Goal: Feedback & Contribution: Leave review/rating

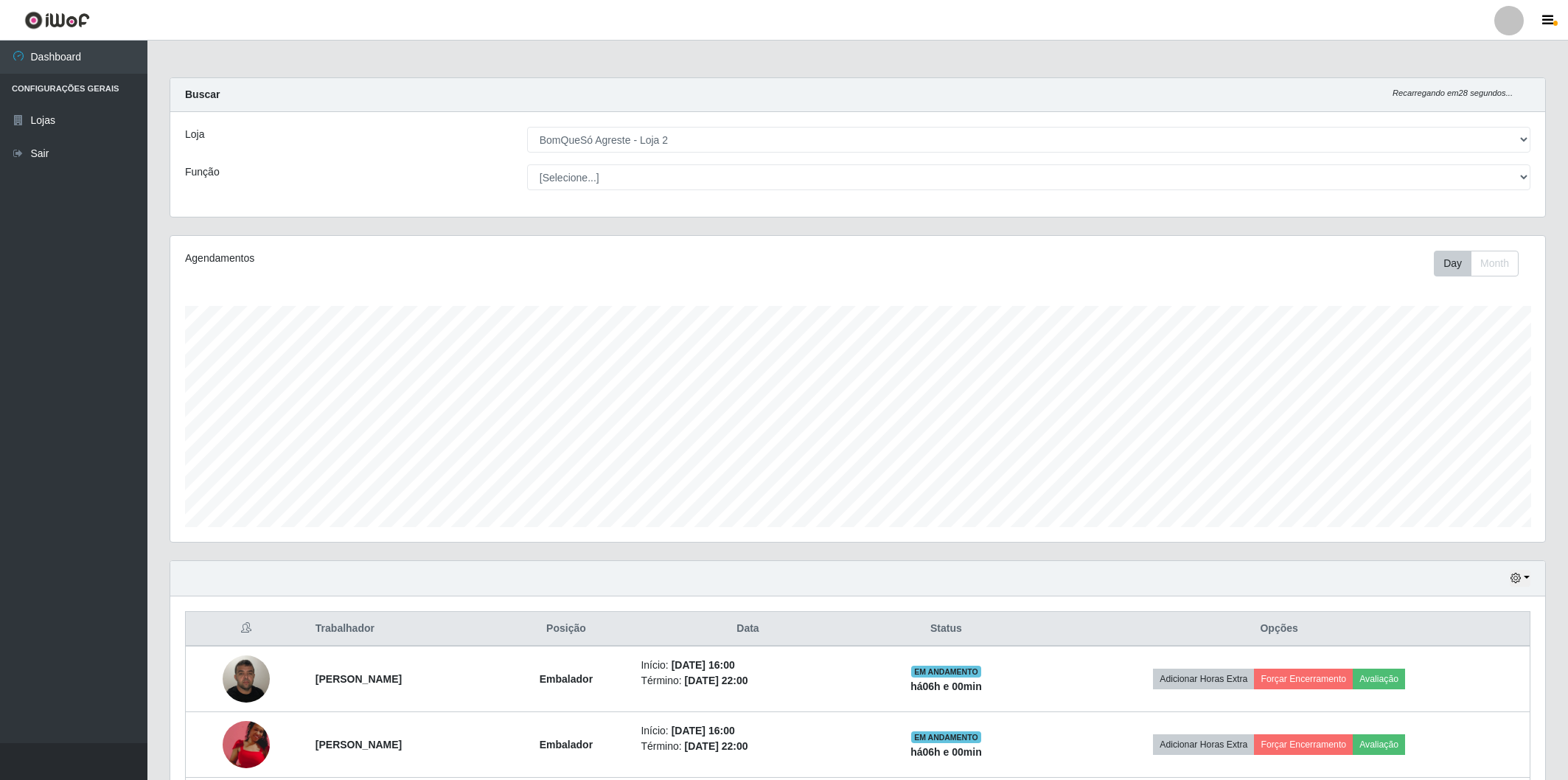
select select "214"
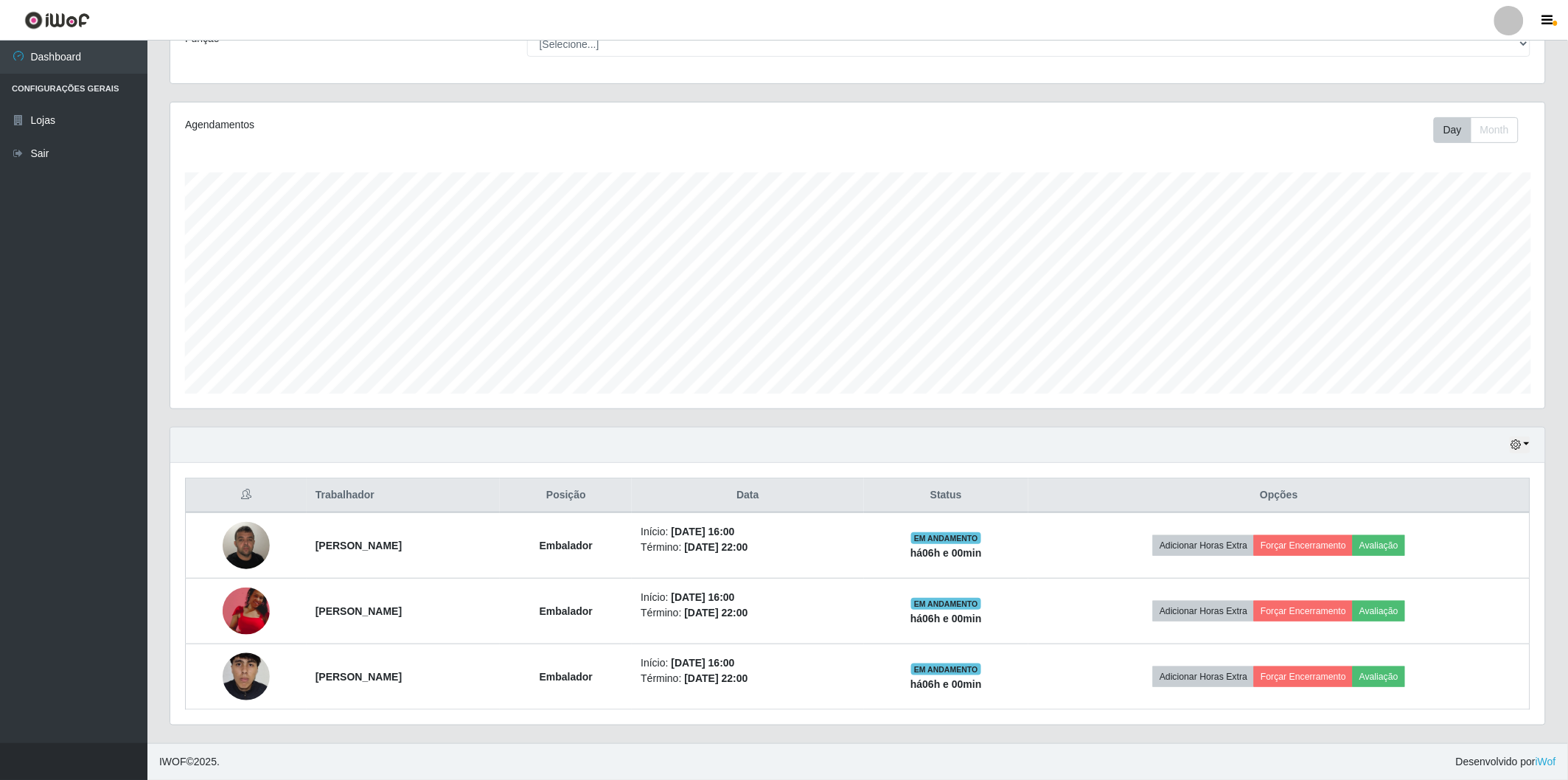
scroll to position [305, 1375]
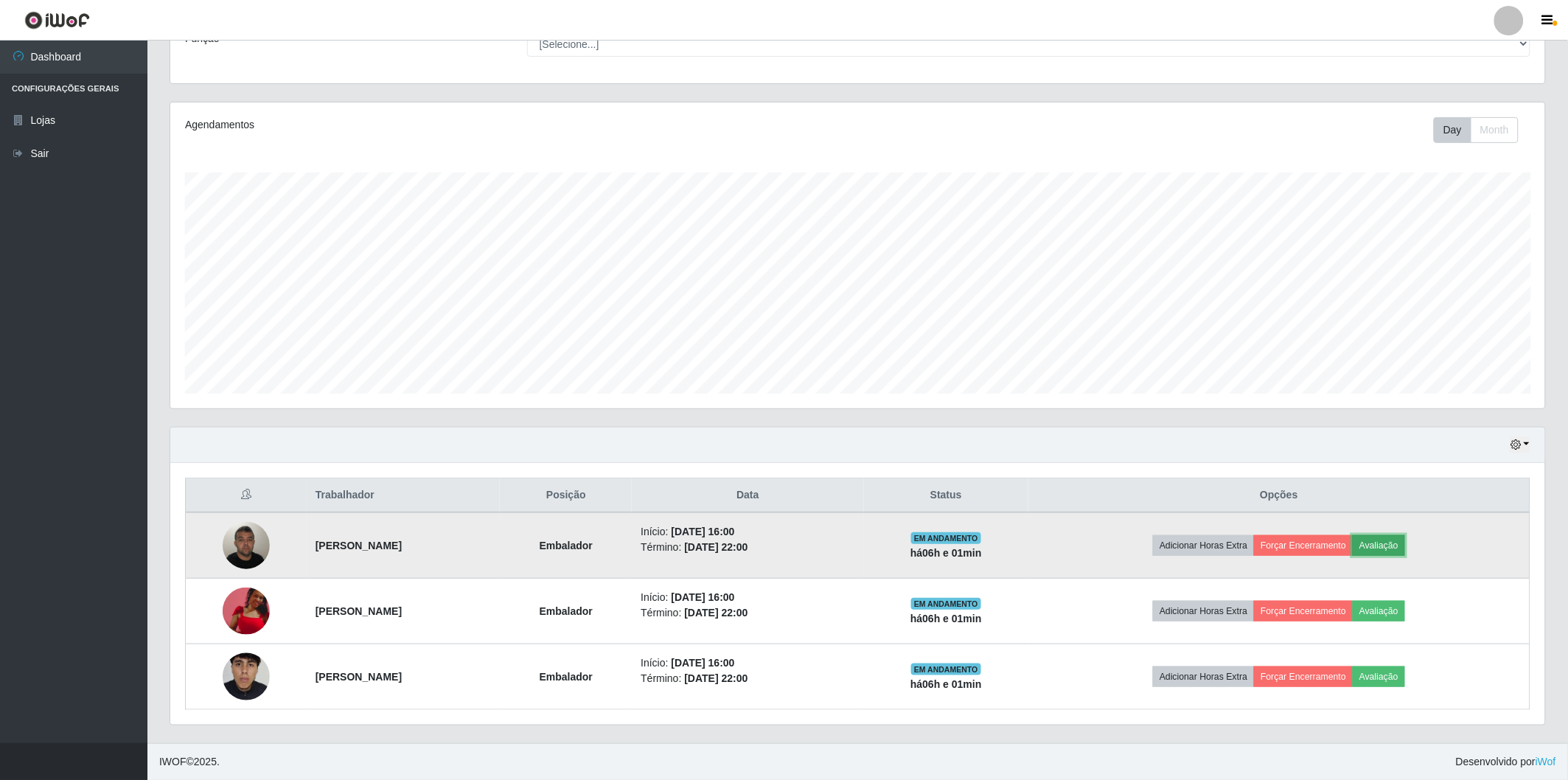
click at [1404, 546] on button "Avaliação" at bounding box center [1379, 545] width 52 height 20
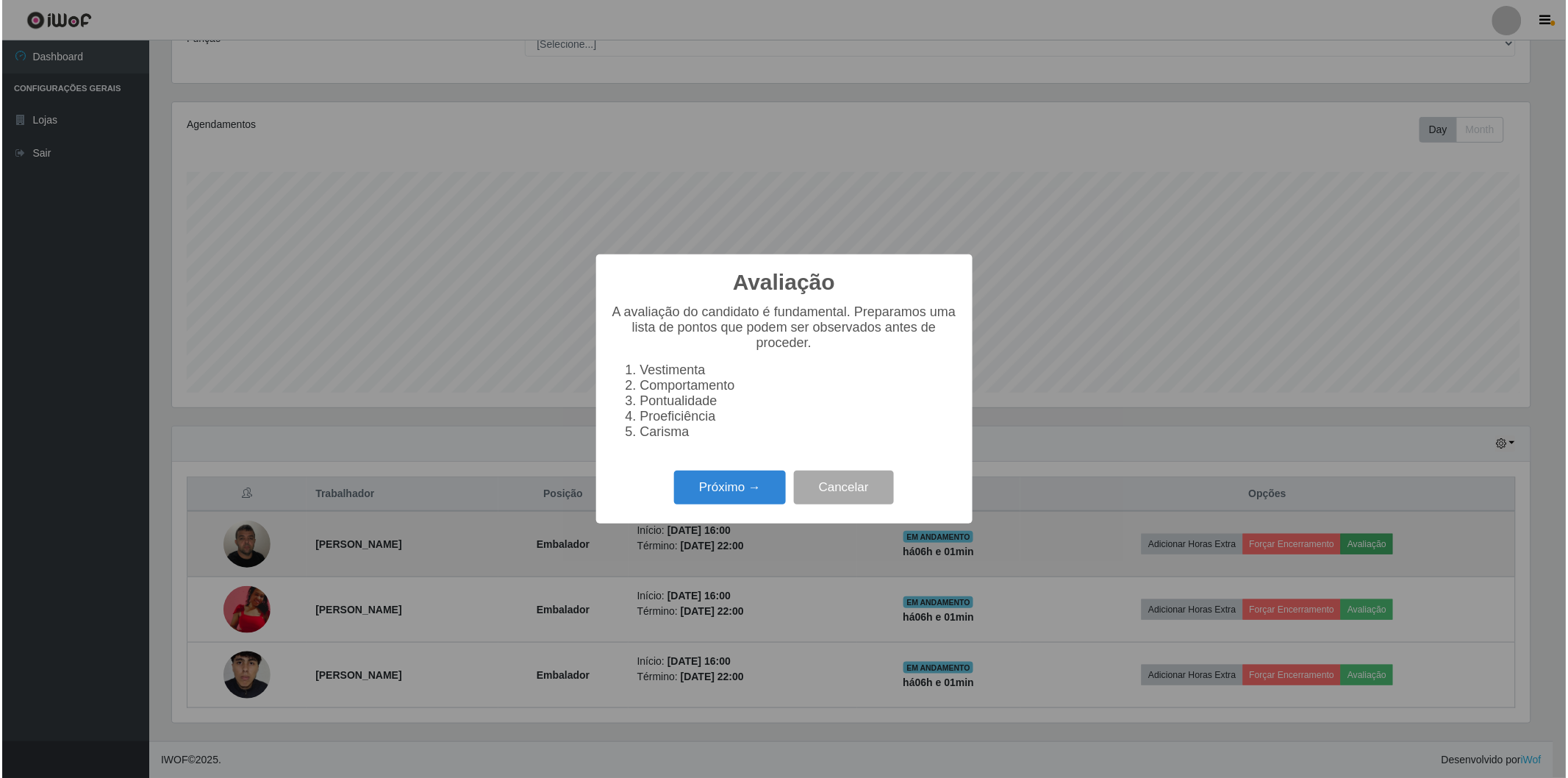
scroll to position [304, 1362]
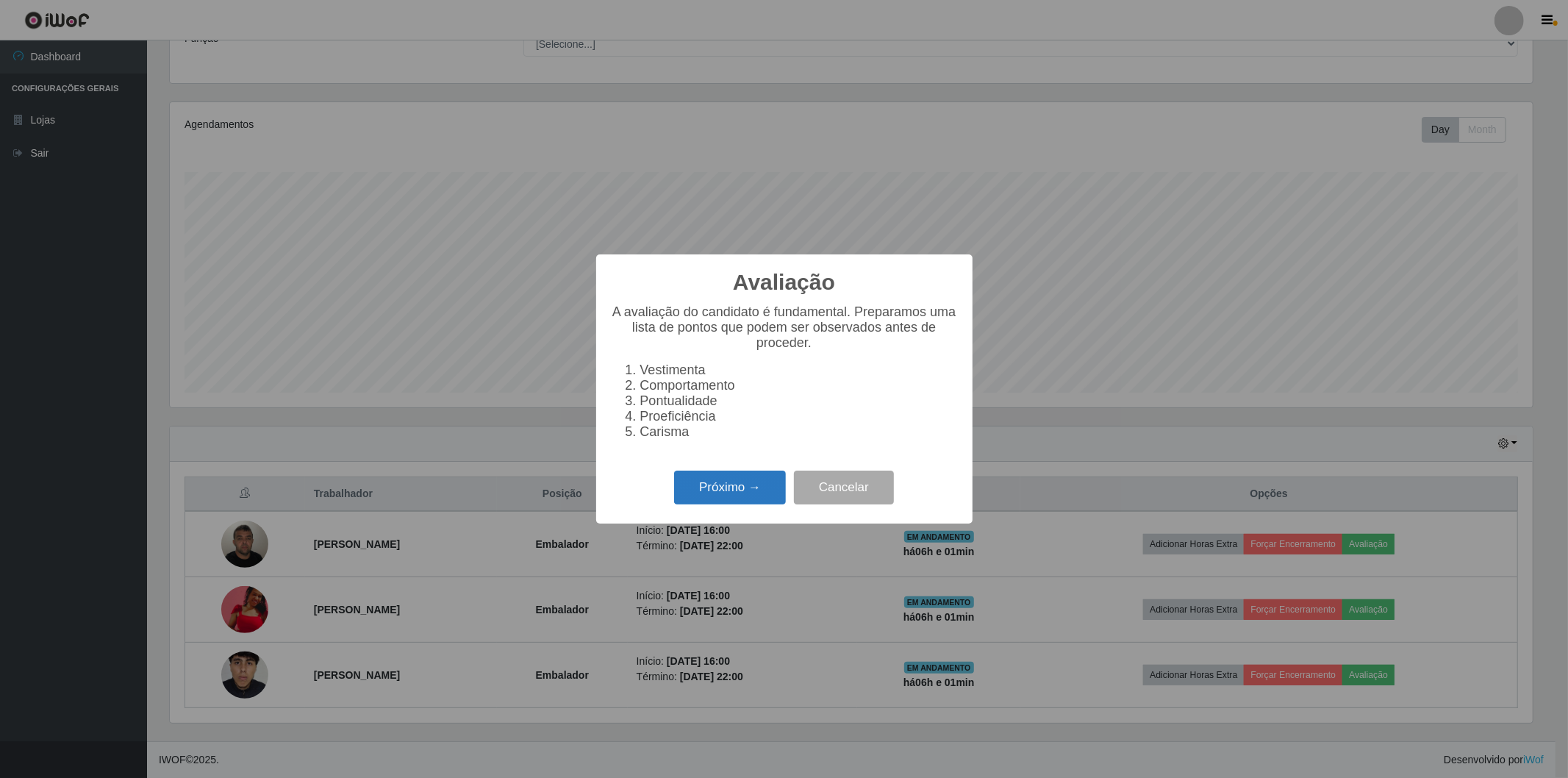
click at [767, 482] on button "Próximo →" at bounding box center [730, 487] width 112 height 35
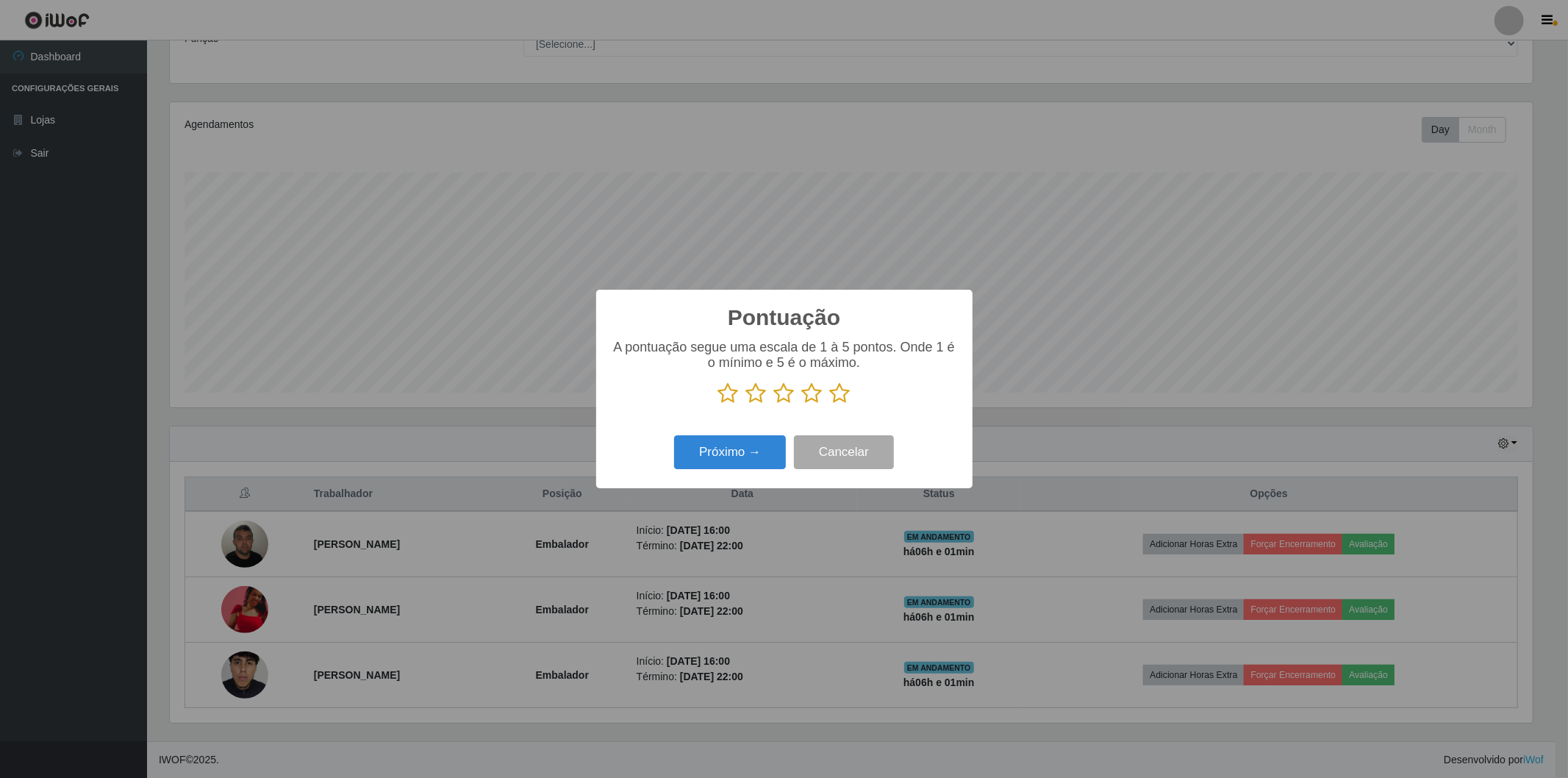
scroll to position [735046, 733921]
click at [840, 392] on icon at bounding box center [839, 393] width 20 height 22
click at [830, 405] on input "radio" at bounding box center [830, 405] width 0 height 0
click at [746, 457] on button "Próximo →" at bounding box center [730, 453] width 112 height 35
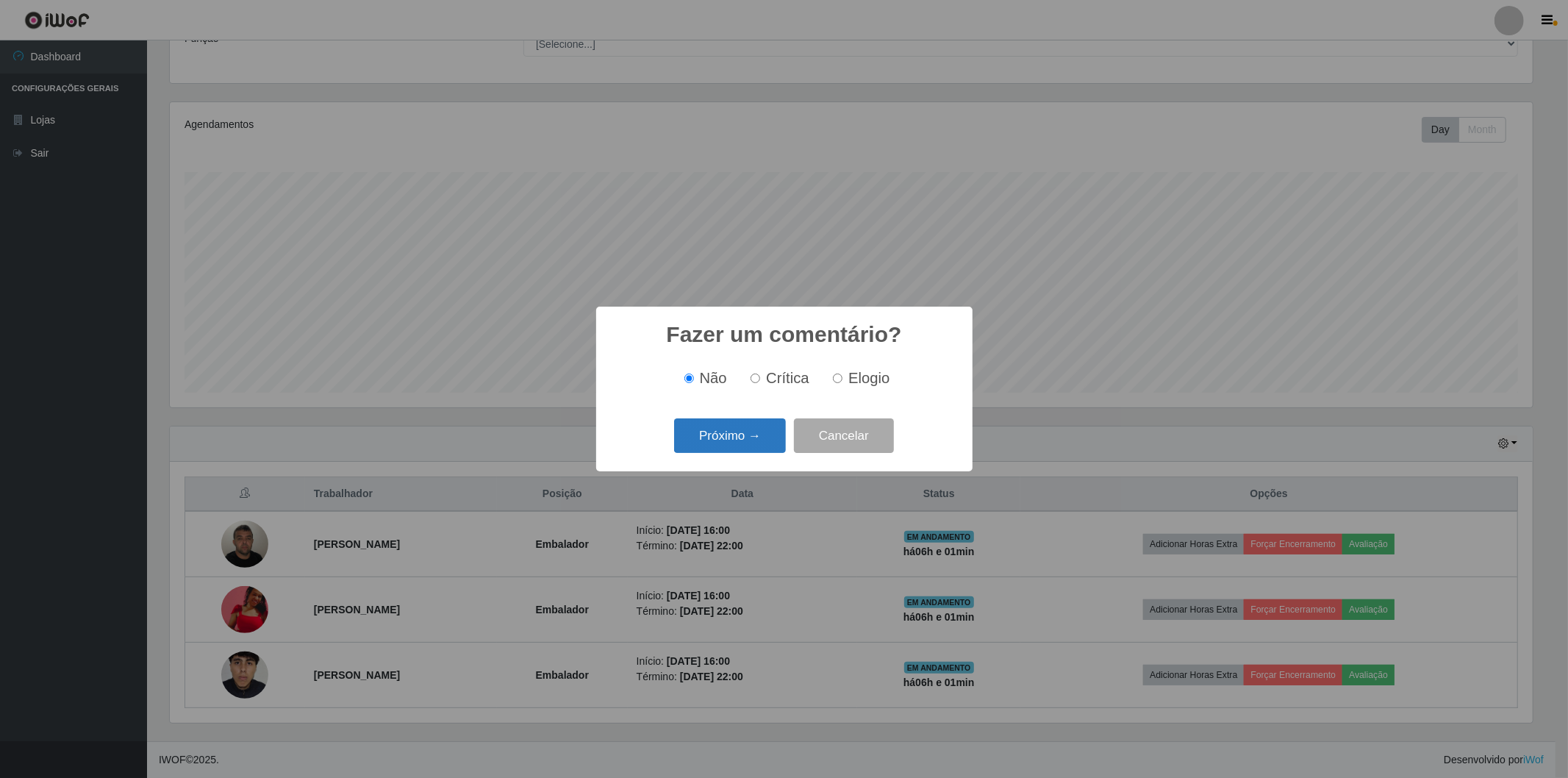
click at [759, 432] on button "Próximo →" at bounding box center [730, 436] width 112 height 35
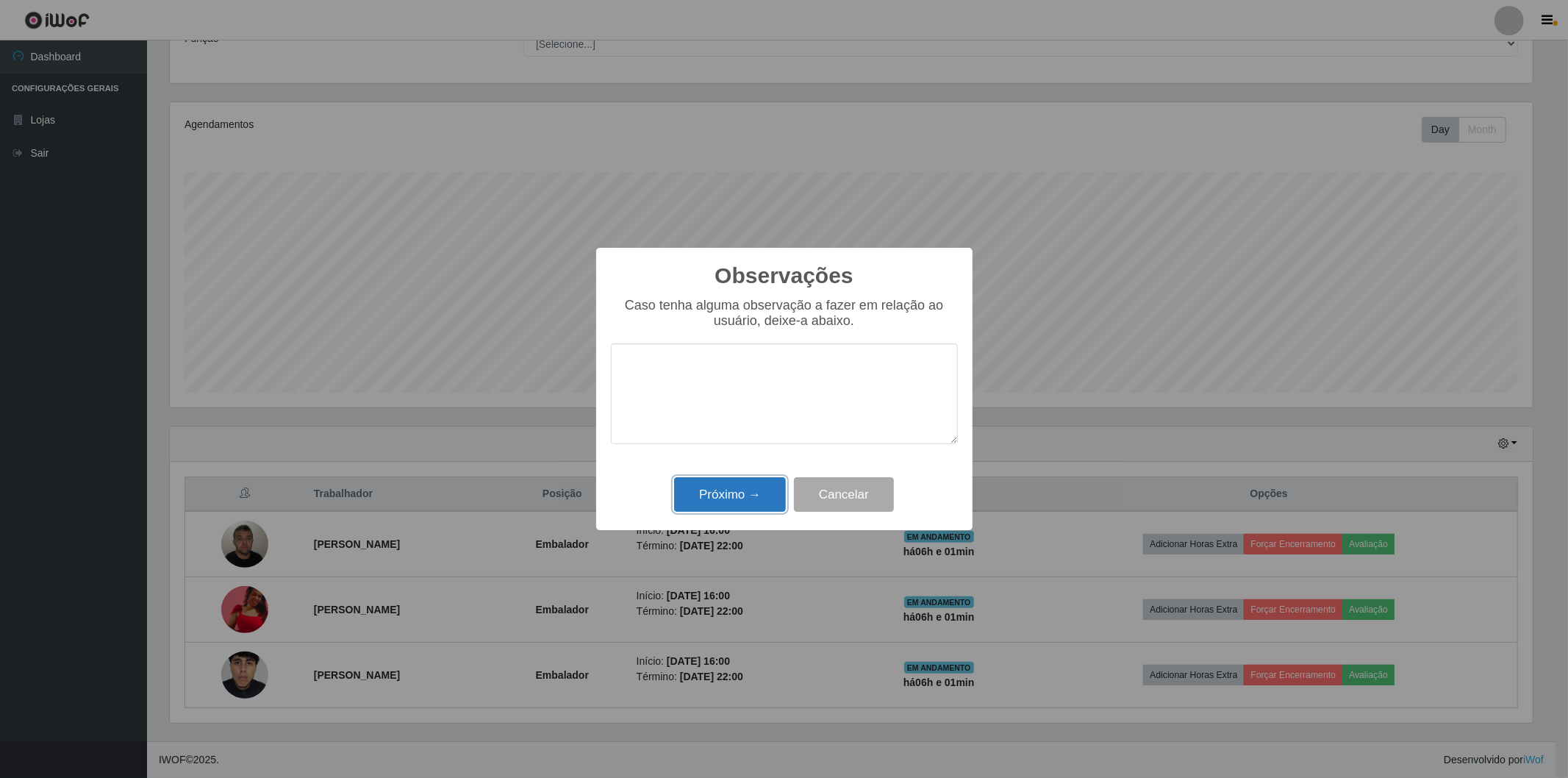
click at [754, 502] on button "Próximo →" at bounding box center [730, 495] width 112 height 35
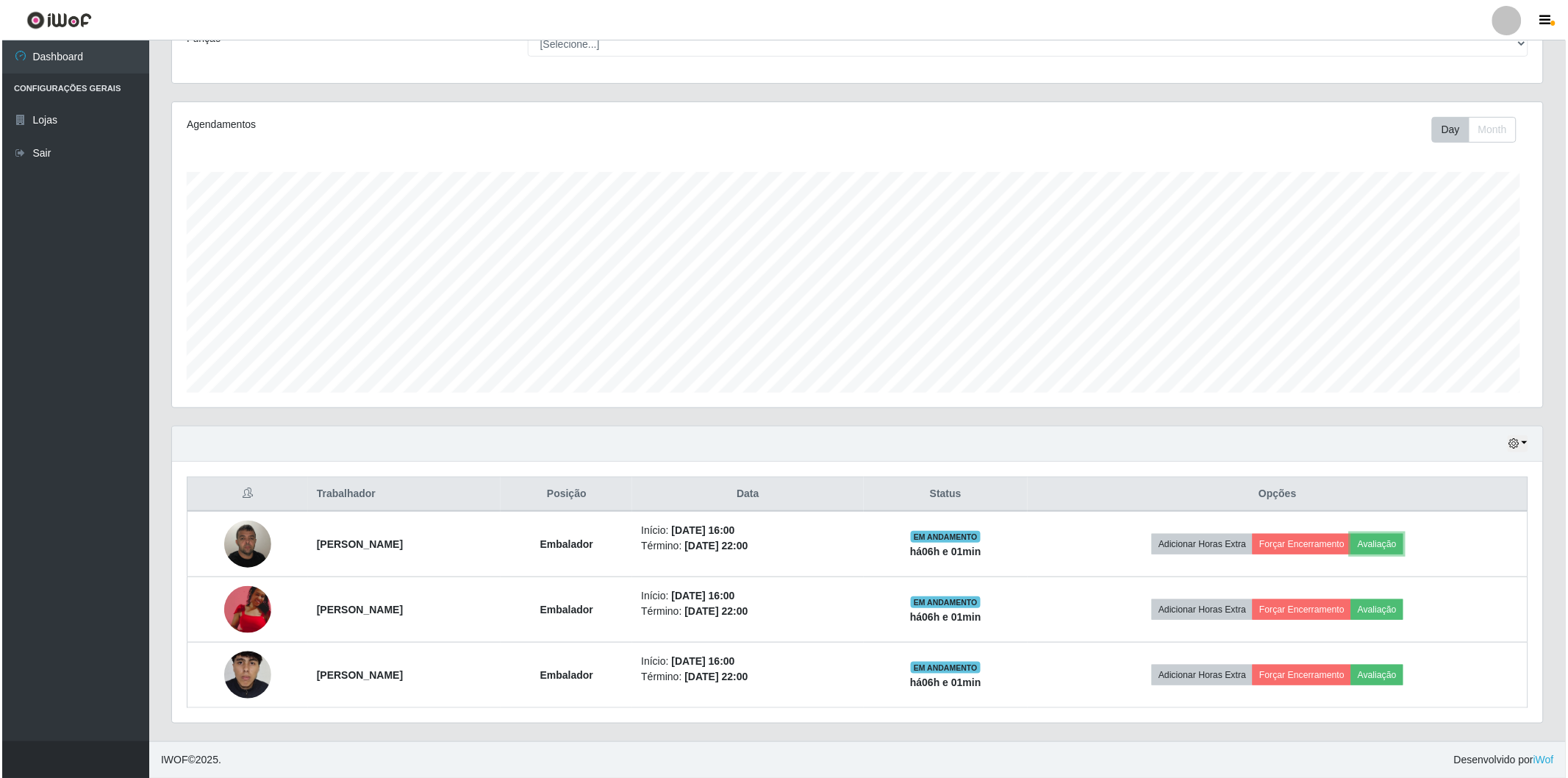
scroll to position [304, 1371]
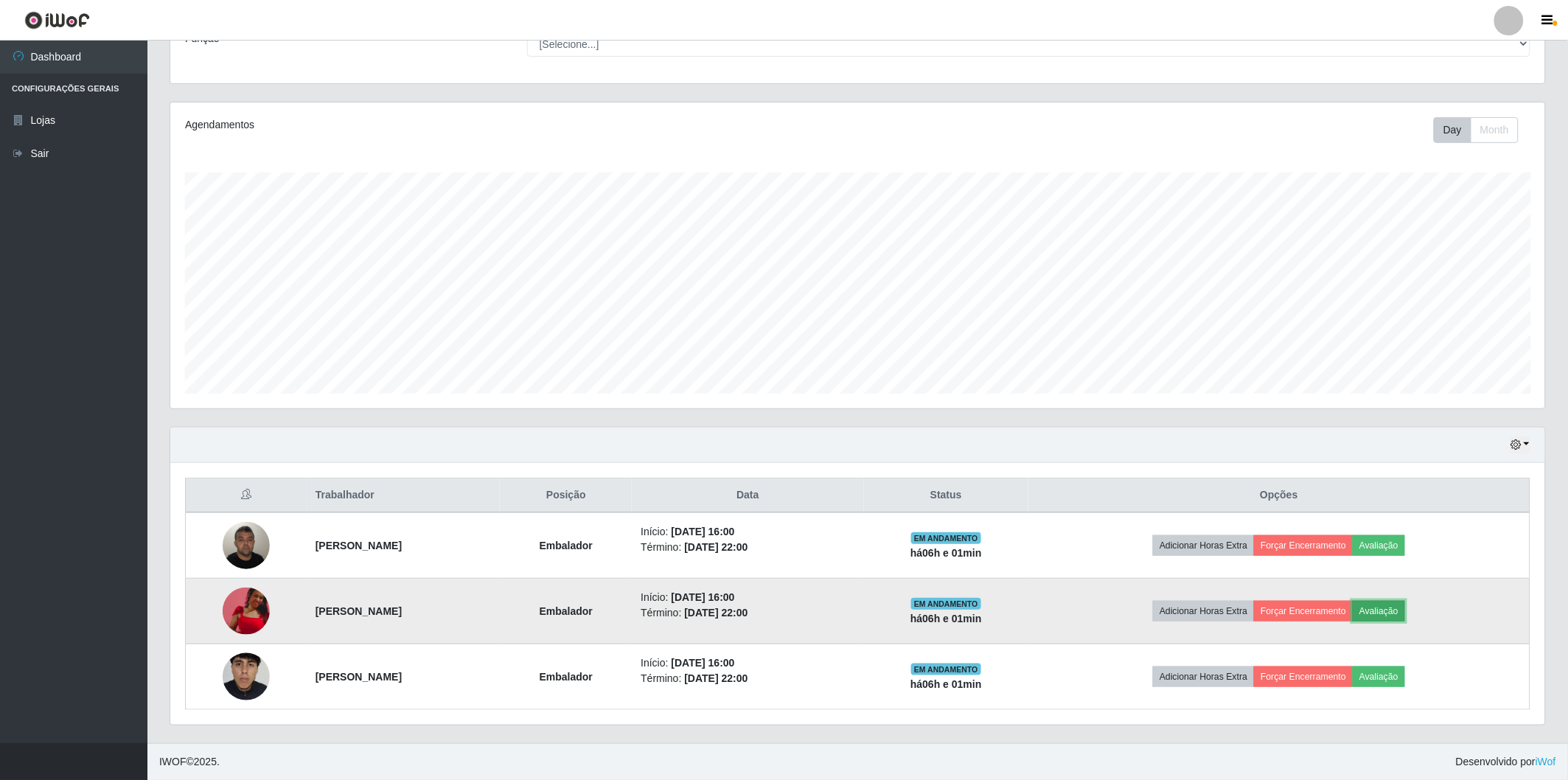
click at [1405, 610] on button "Avaliação" at bounding box center [1379, 610] width 52 height 20
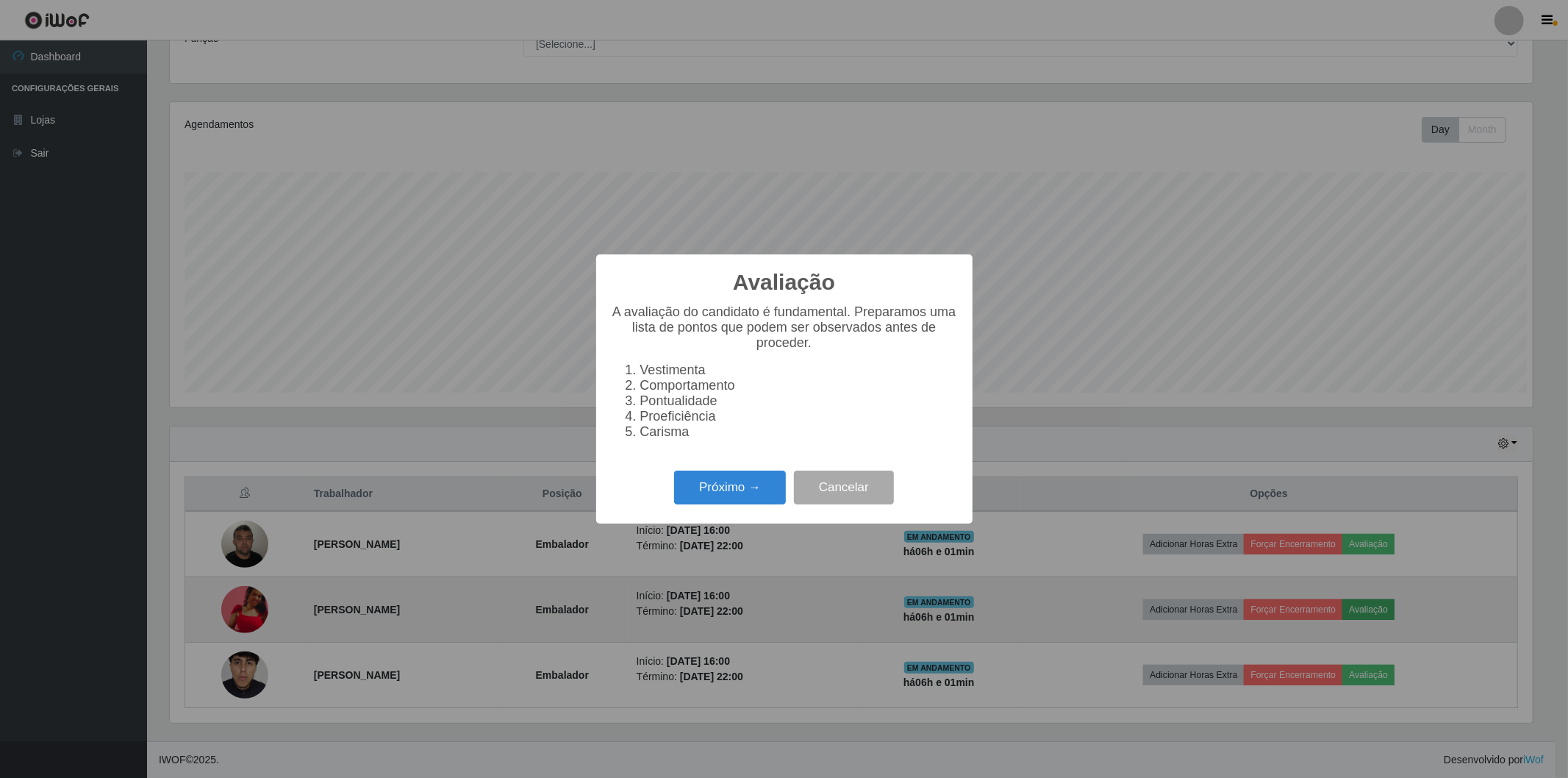
scroll to position [304, 1362]
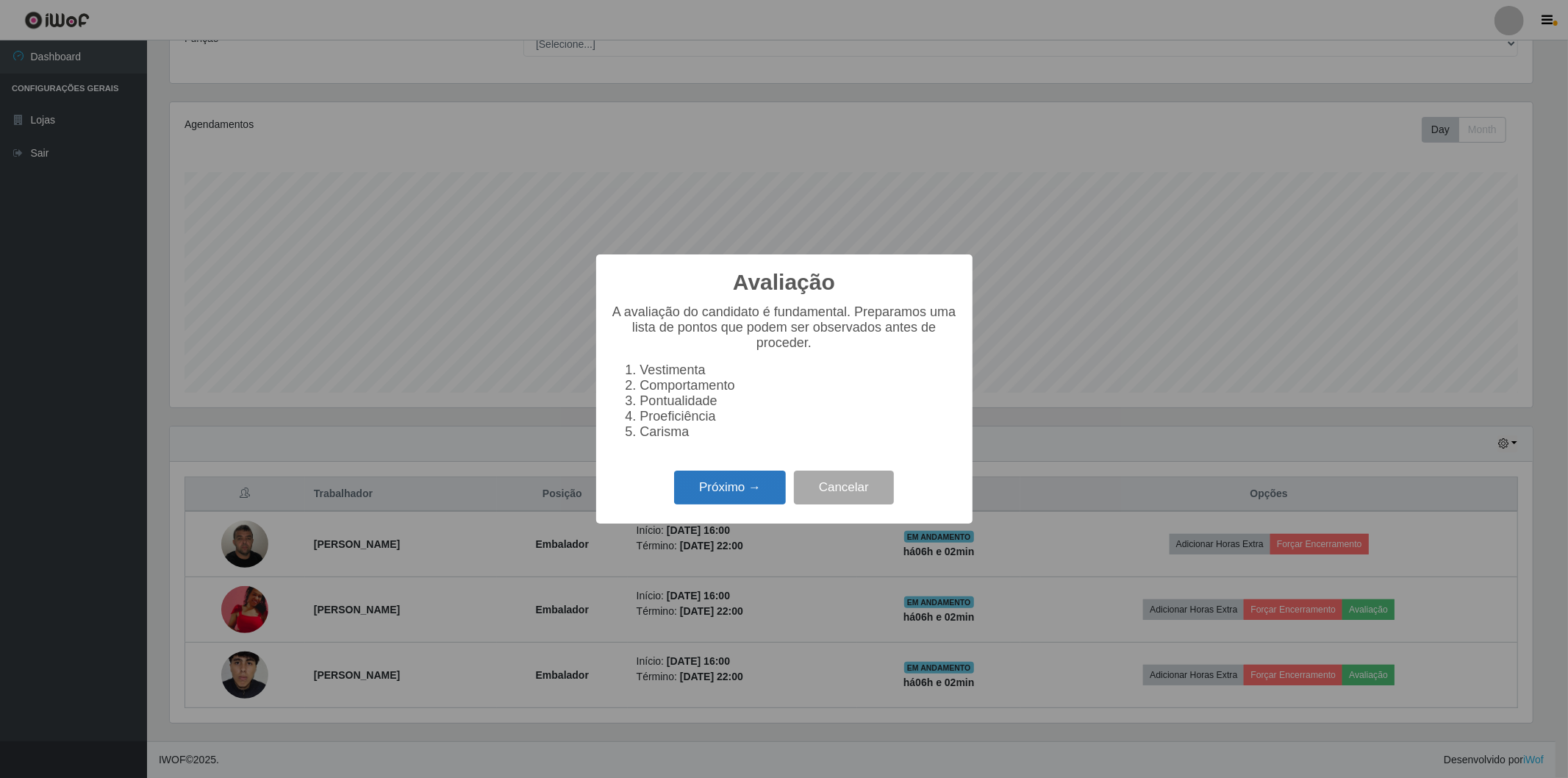
click at [758, 485] on button "Próximo →" at bounding box center [730, 487] width 112 height 35
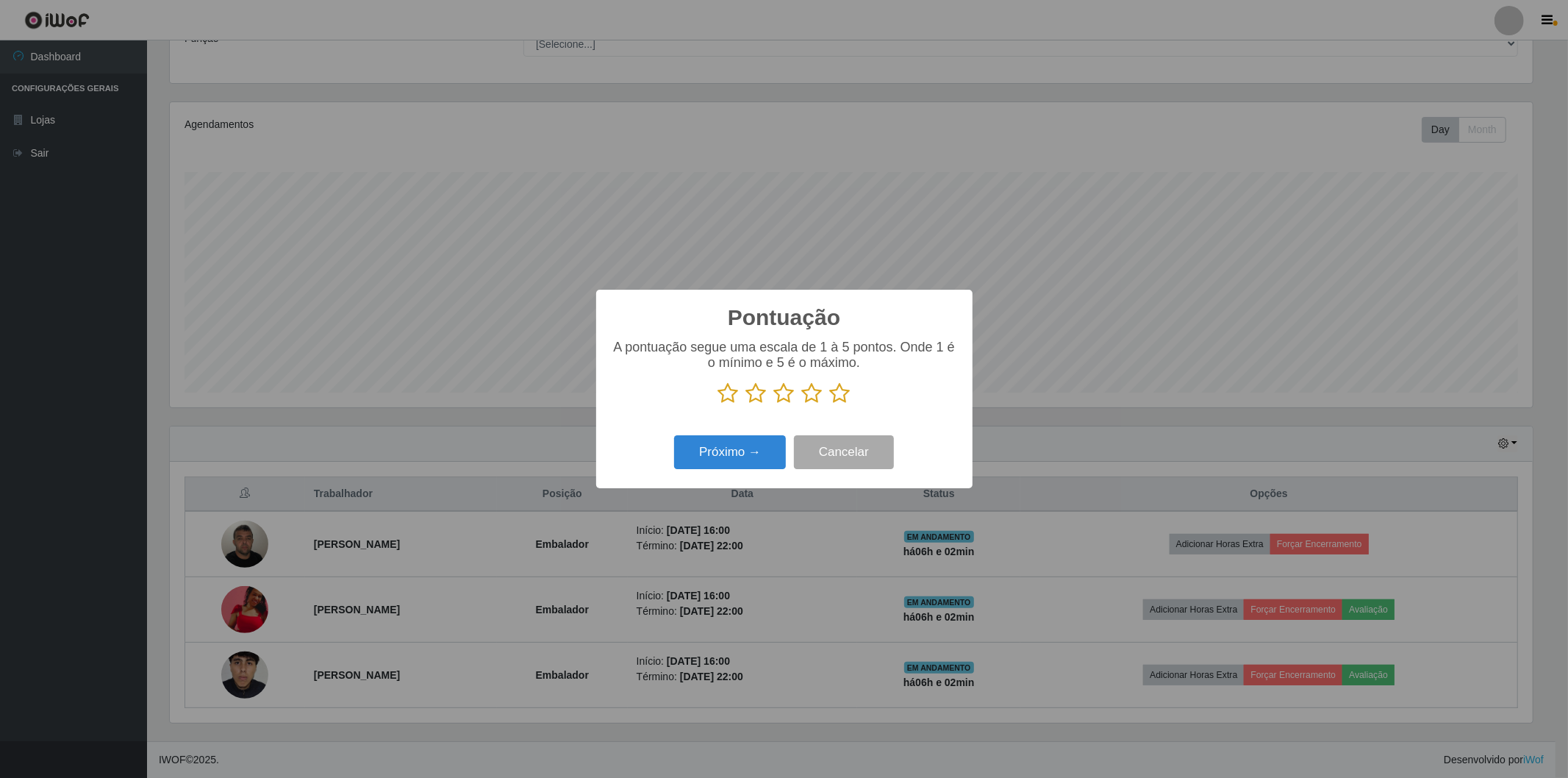
click at [840, 393] on icon at bounding box center [839, 393] width 20 height 22
click at [830, 405] on input "radio" at bounding box center [830, 405] width 0 height 0
click at [759, 458] on button "Próximo →" at bounding box center [730, 453] width 112 height 35
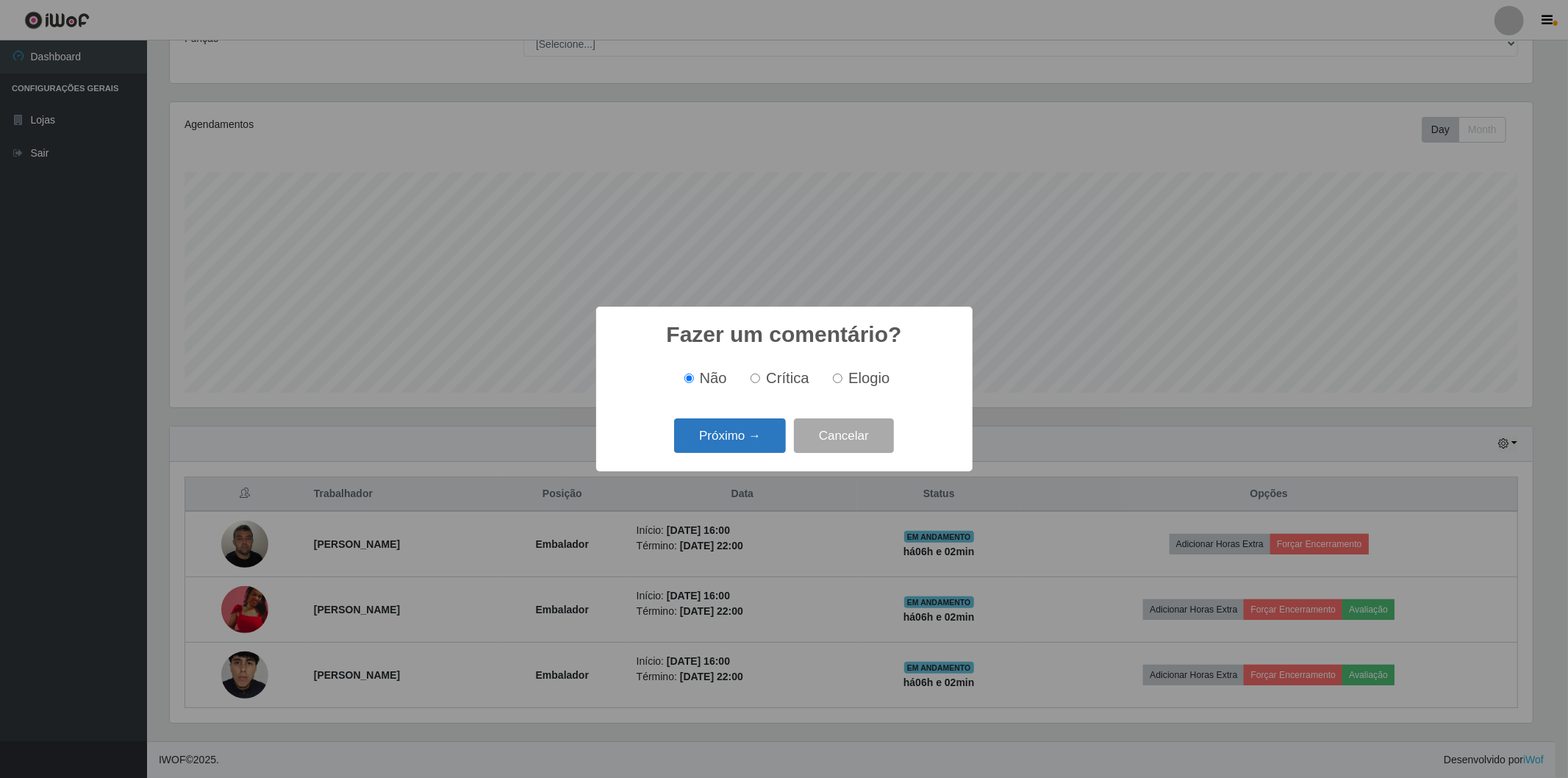
click at [754, 437] on button "Próximo →" at bounding box center [730, 436] width 112 height 35
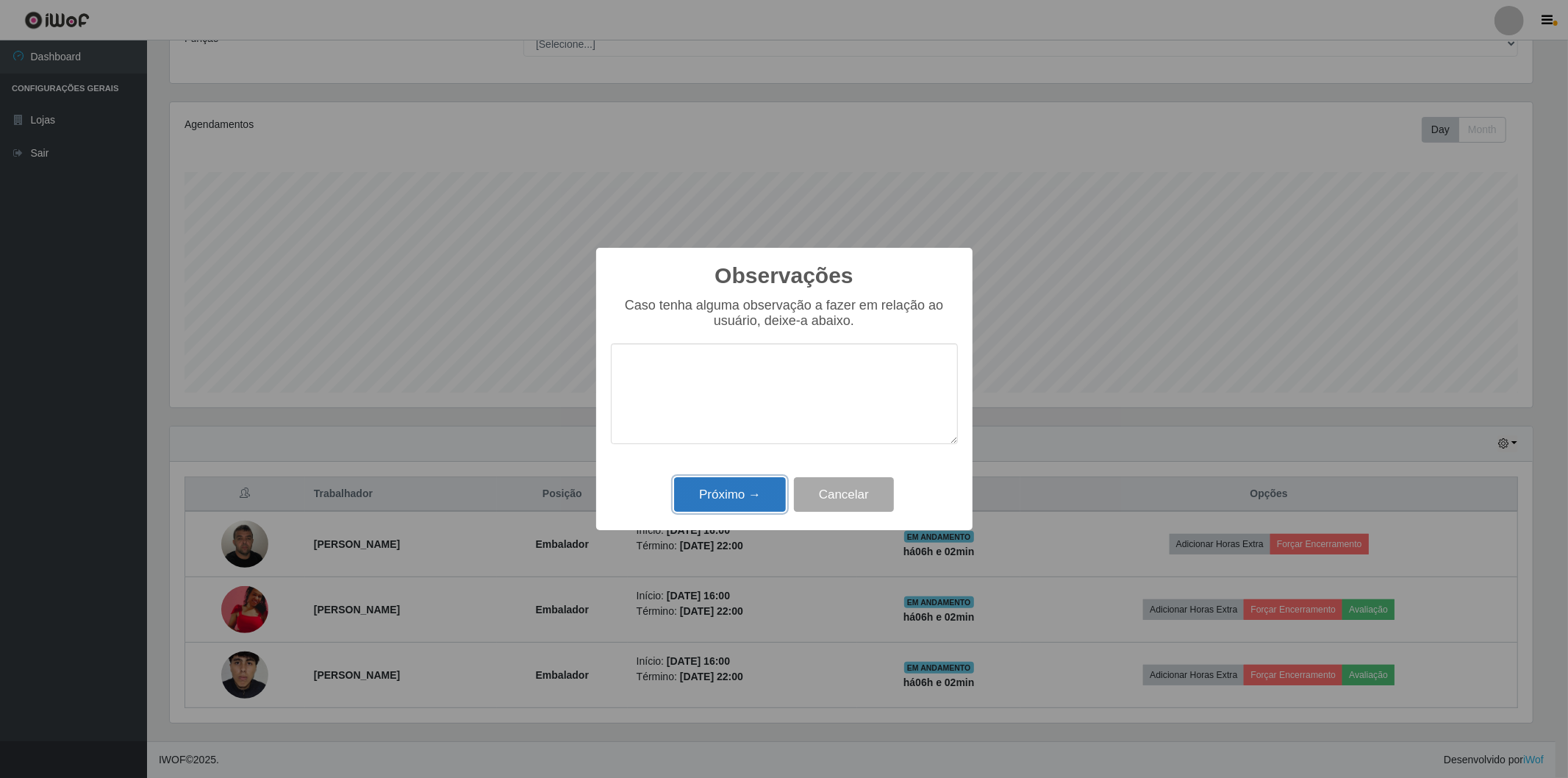
click at [767, 495] on button "Próximo →" at bounding box center [730, 495] width 112 height 35
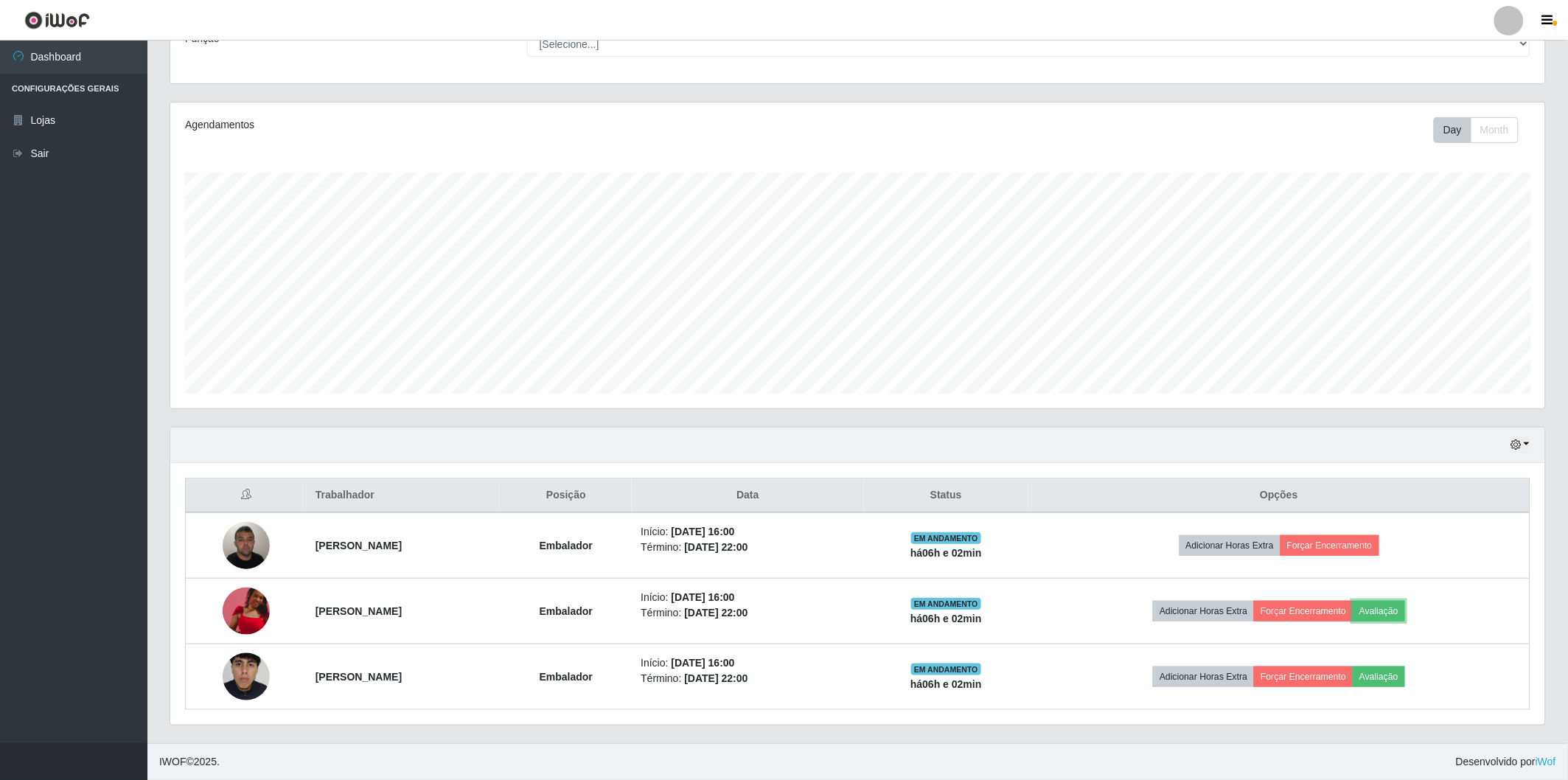
scroll to position [305, 1375]
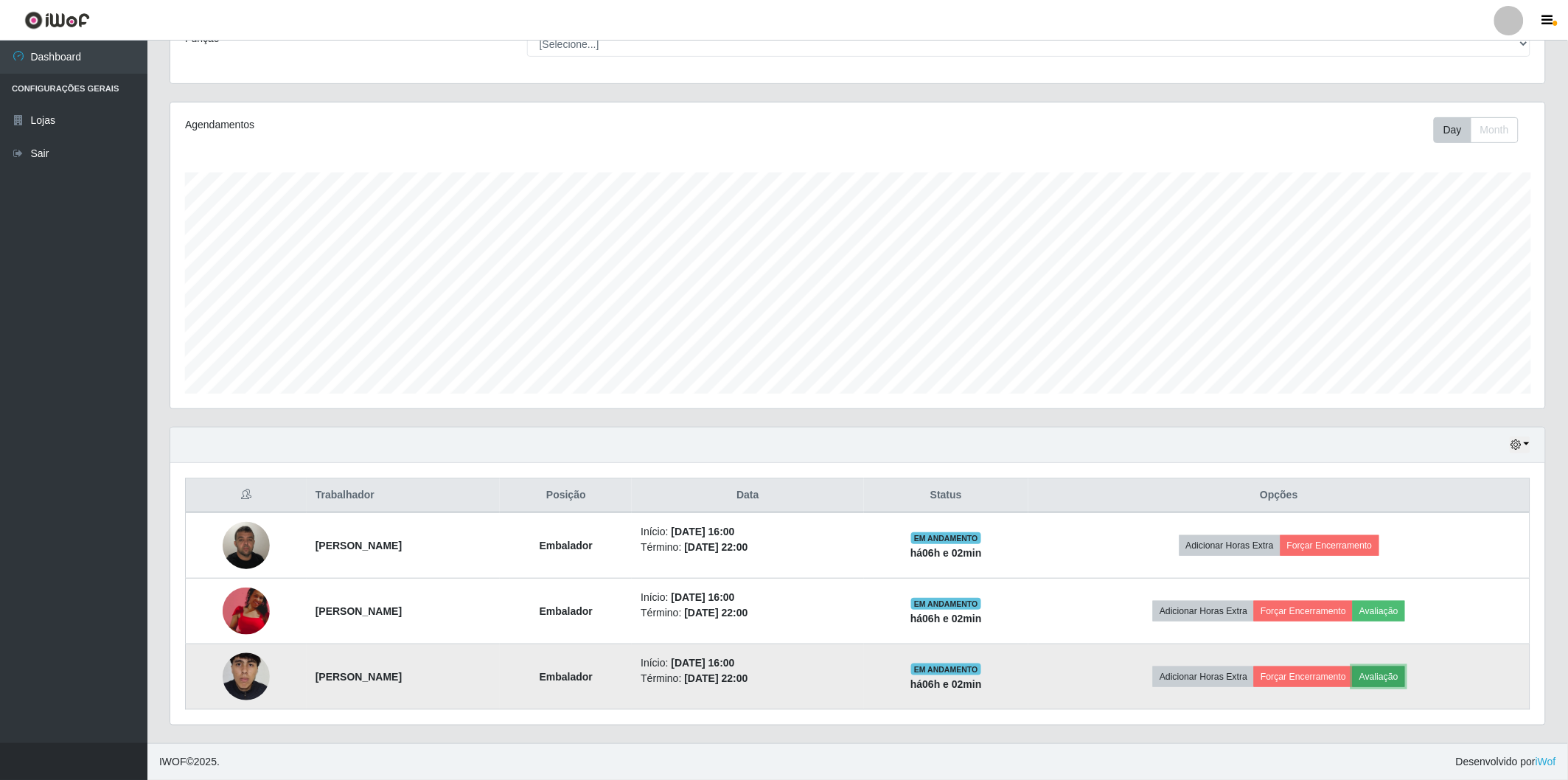
click at [1405, 677] on button "Avaliação" at bounding box center [1379, 676] width 52 height 20
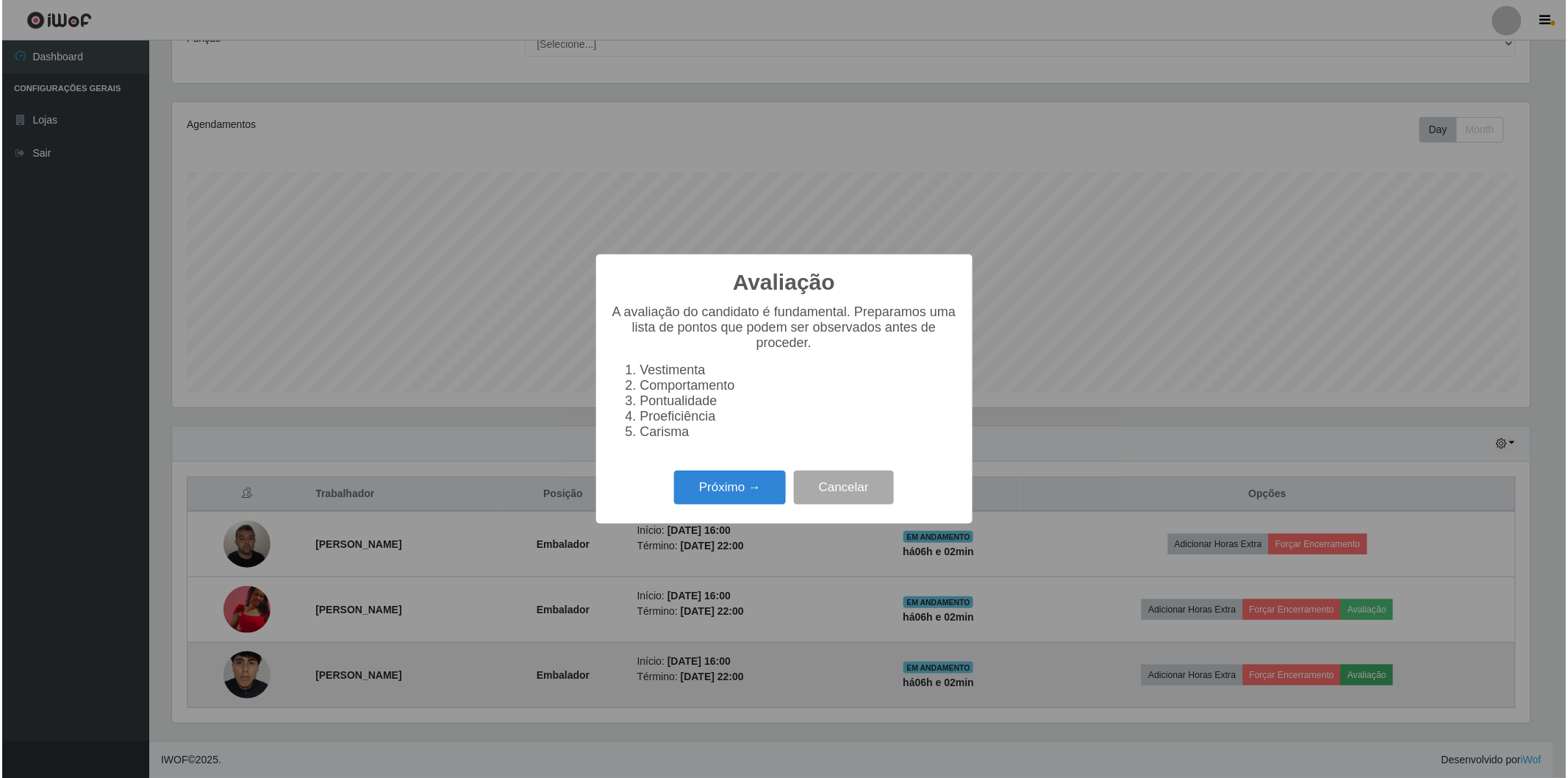
scroll to position [304, 1362]
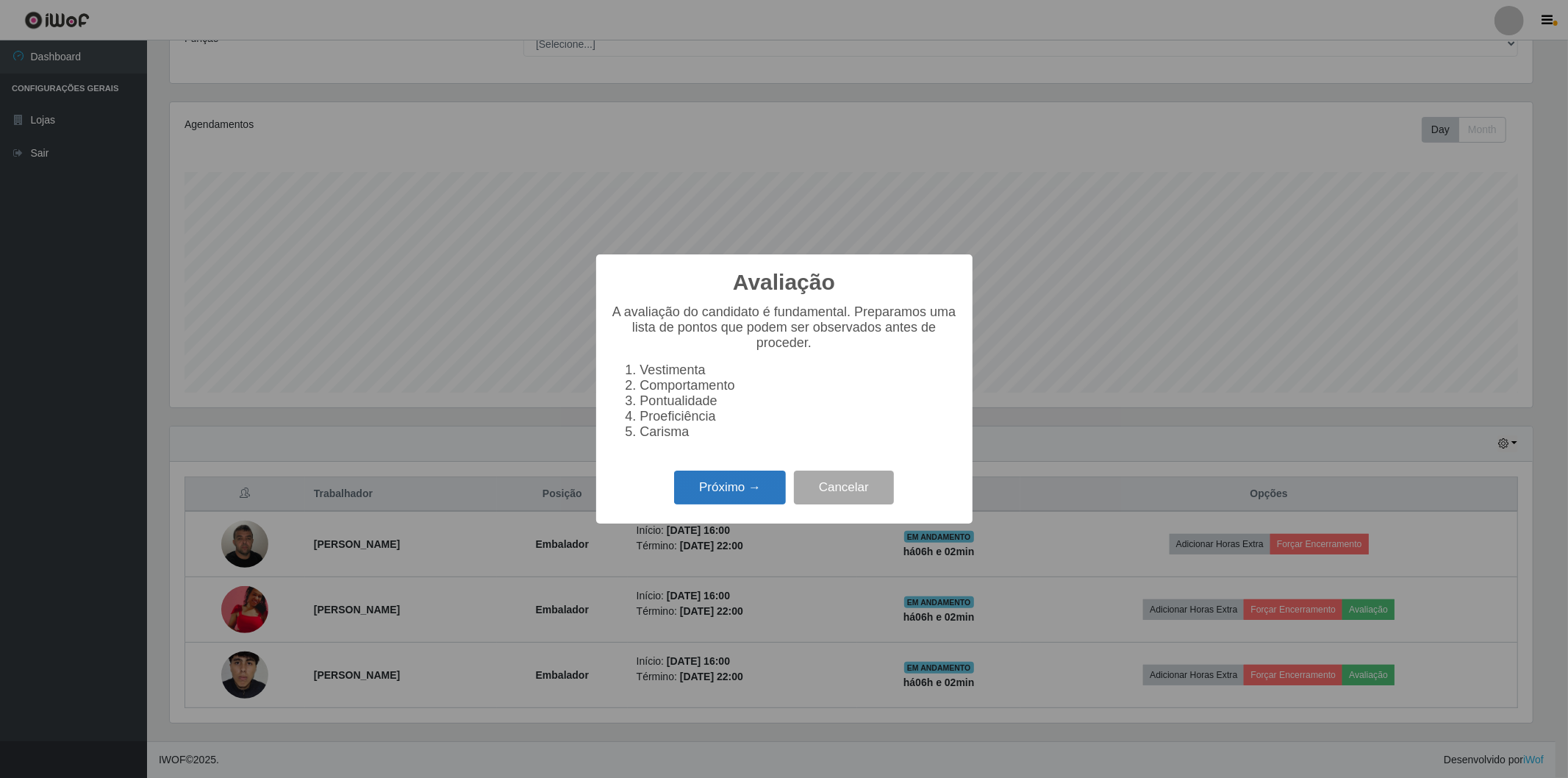
click at [759, 485] on button "Próximo →" at bounding box center [730, 487] width 112 height 35
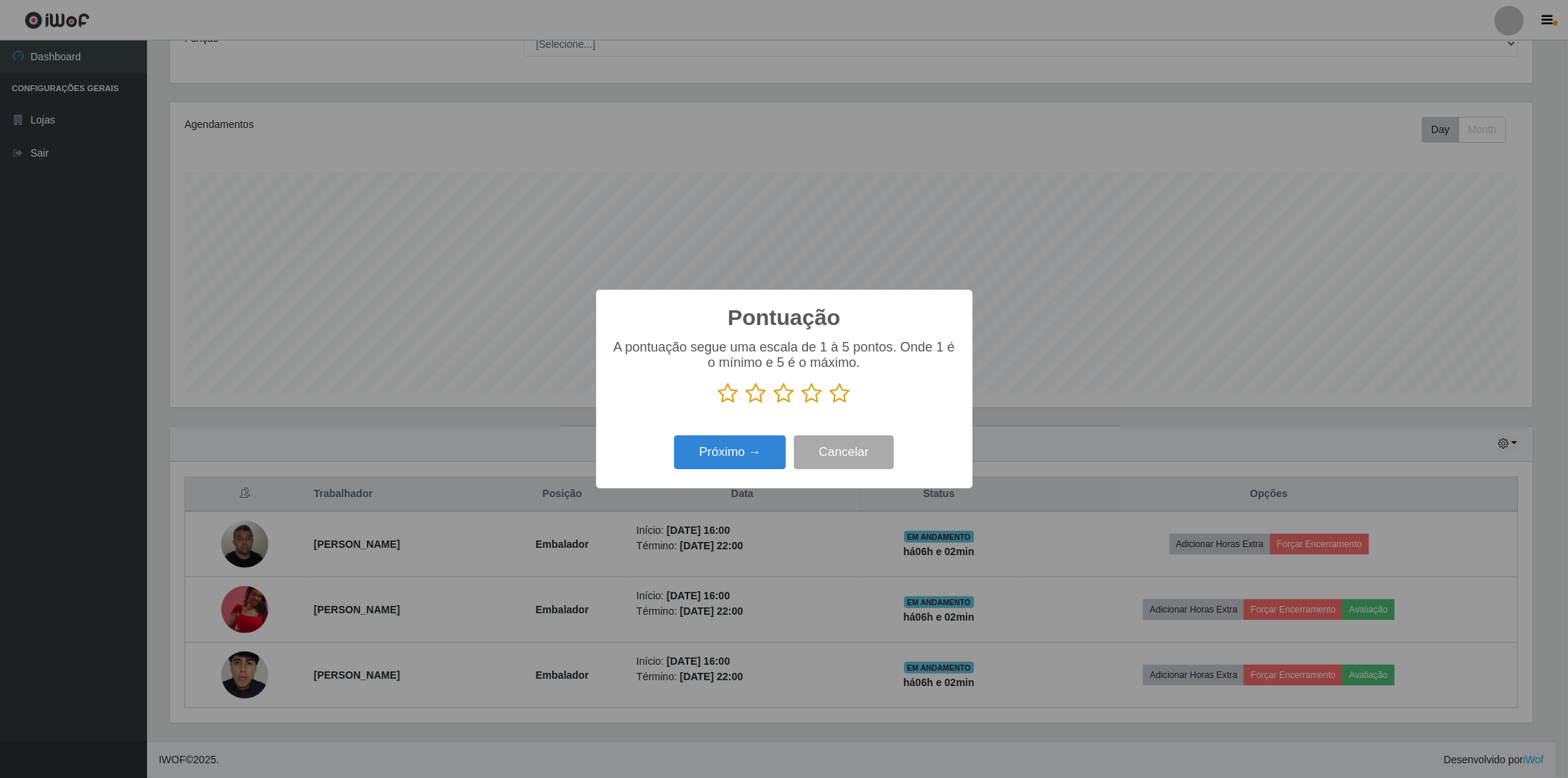
click at [839, 398] on icon at bounding box center [839, 393] width 20 height 22
click at [830, 405] on input "radio" at bounding box center [830, 405] width 0 height 0
click at [754, 461] on button "Próximo →" at bounding box center [730, 453] width 112 height 35
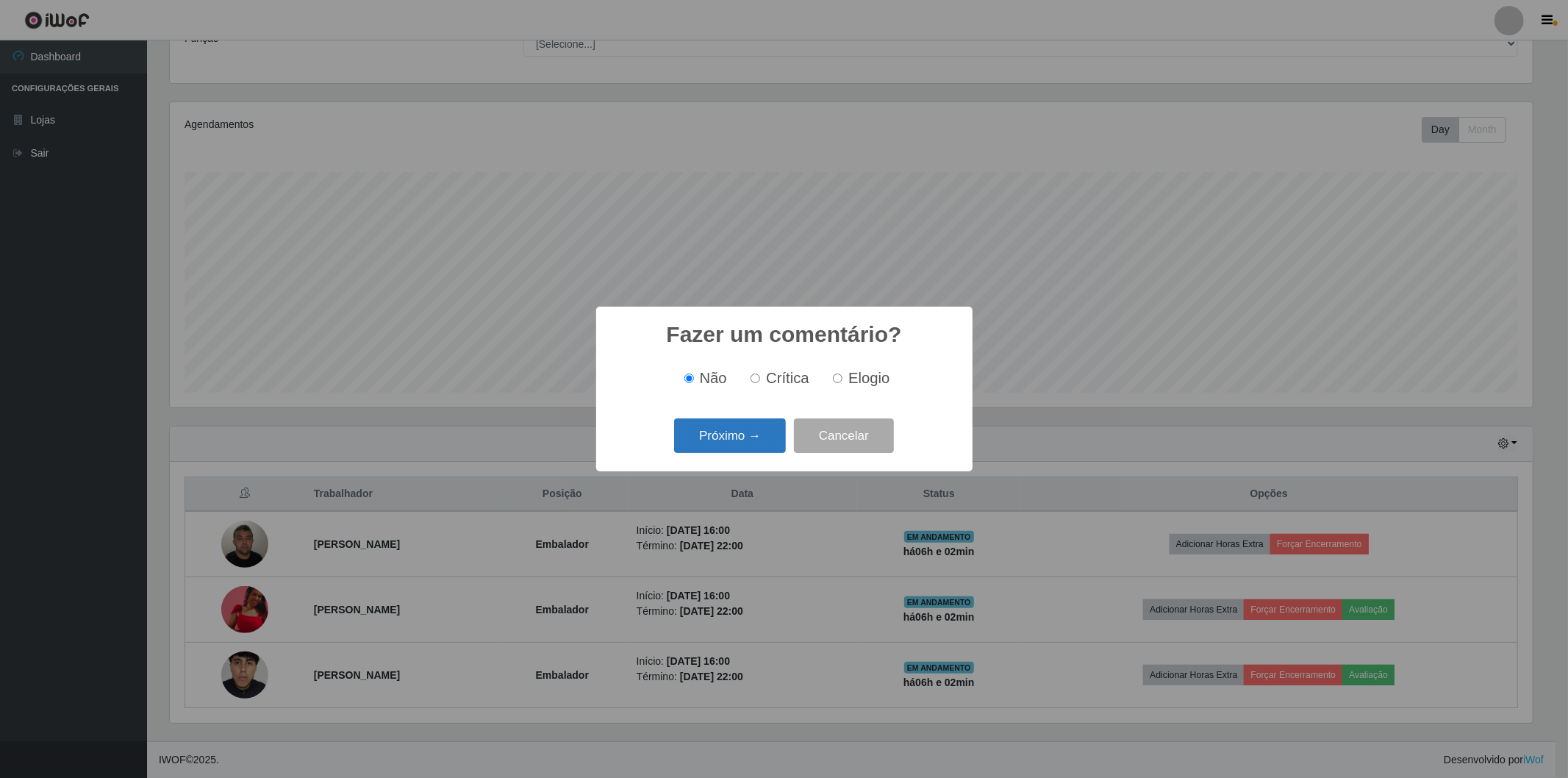
click at [756, 444] on button "Próximo →" at bounding box center [730, 436] width 112 height 35
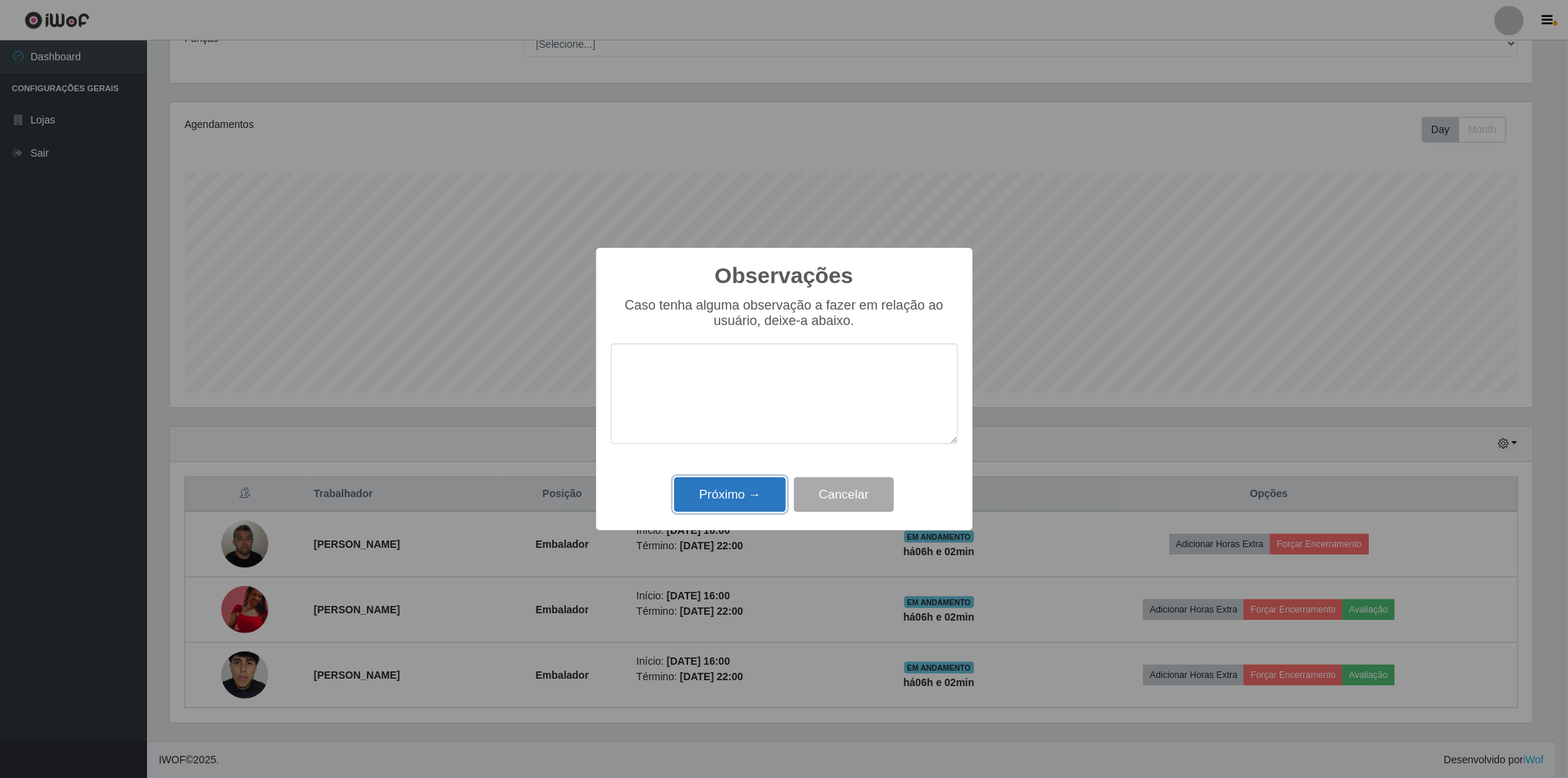
click at [758, 493] on button "Próximo →" at bounding box center [730, 495] width 112 height 35
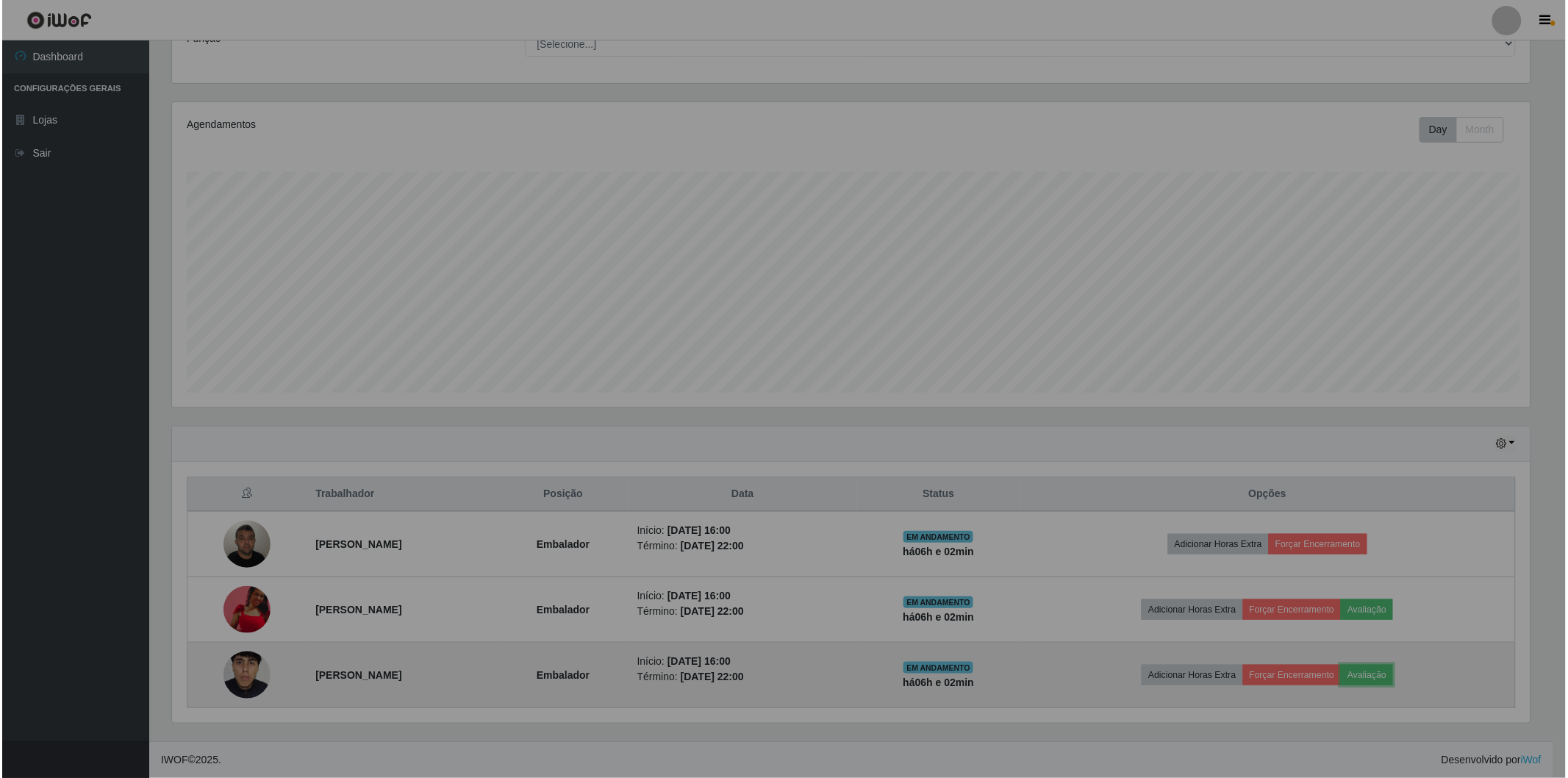
scroll to position [304, 1371]
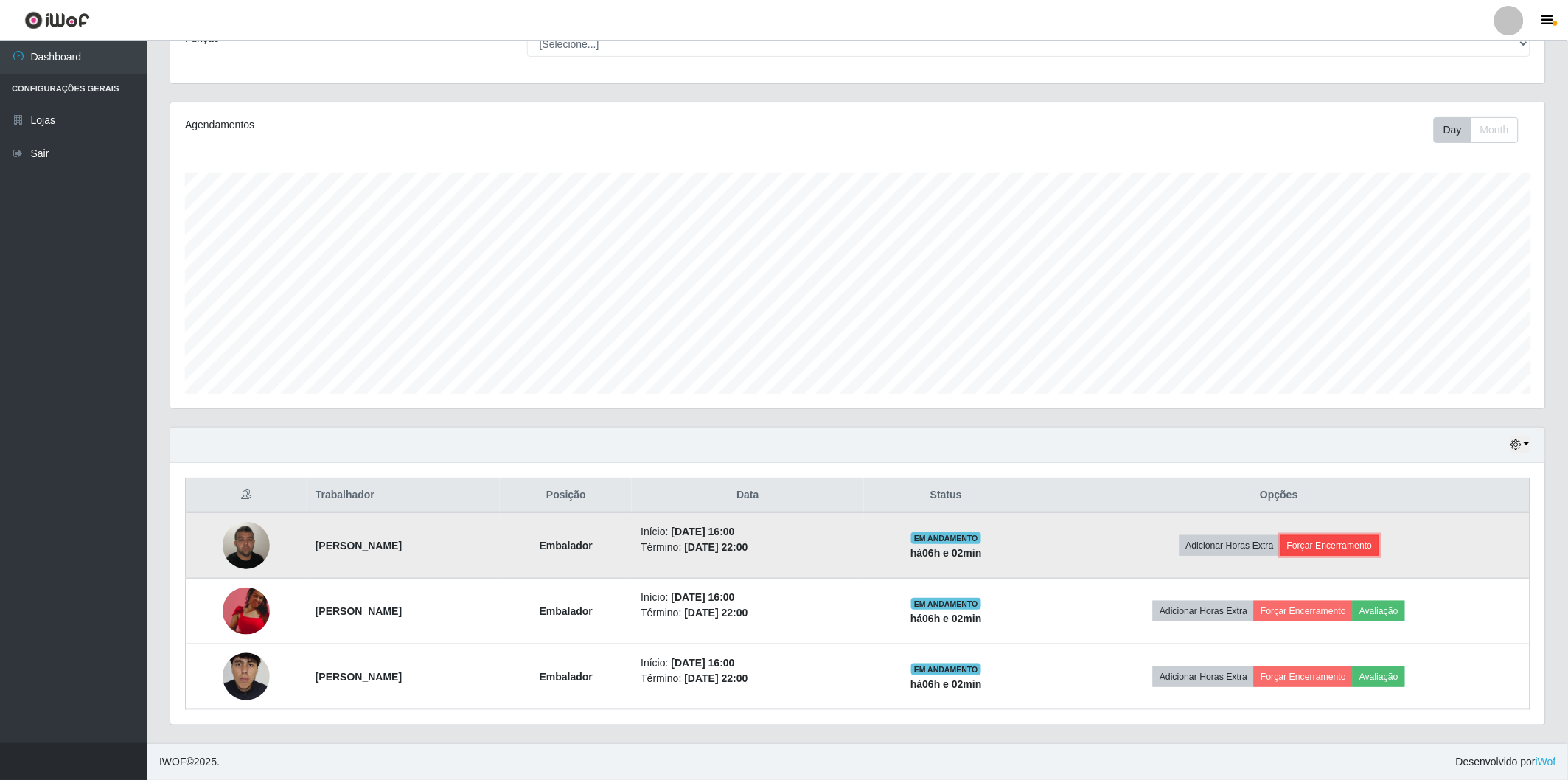
click at [1368, 548] on button "Forçar Encerramento" at bounding box center [1330, 545] width 99 height 20
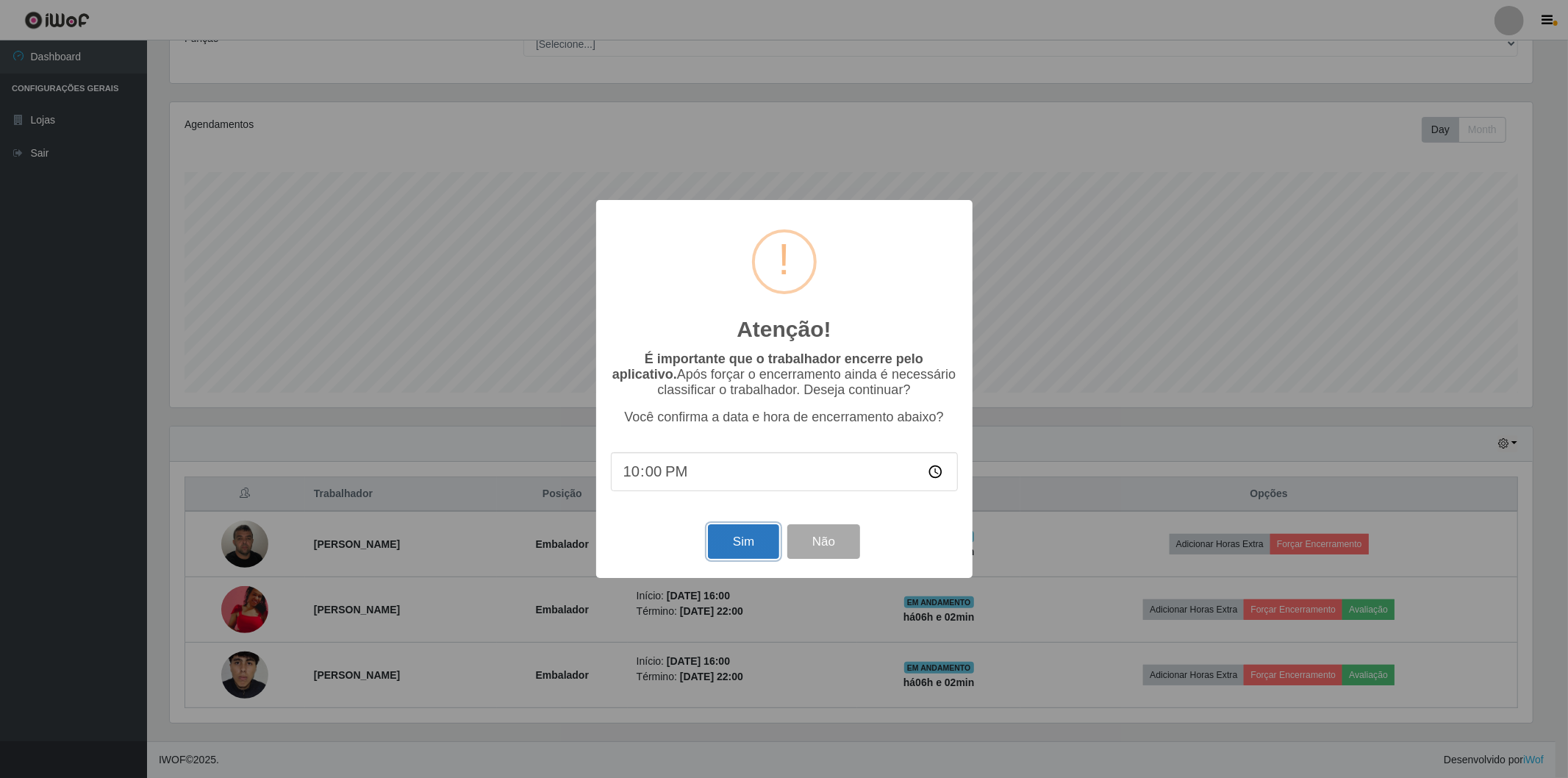
click at [752, 546] on button "Sim" at bounding box center [744, 542] width 71 height 35
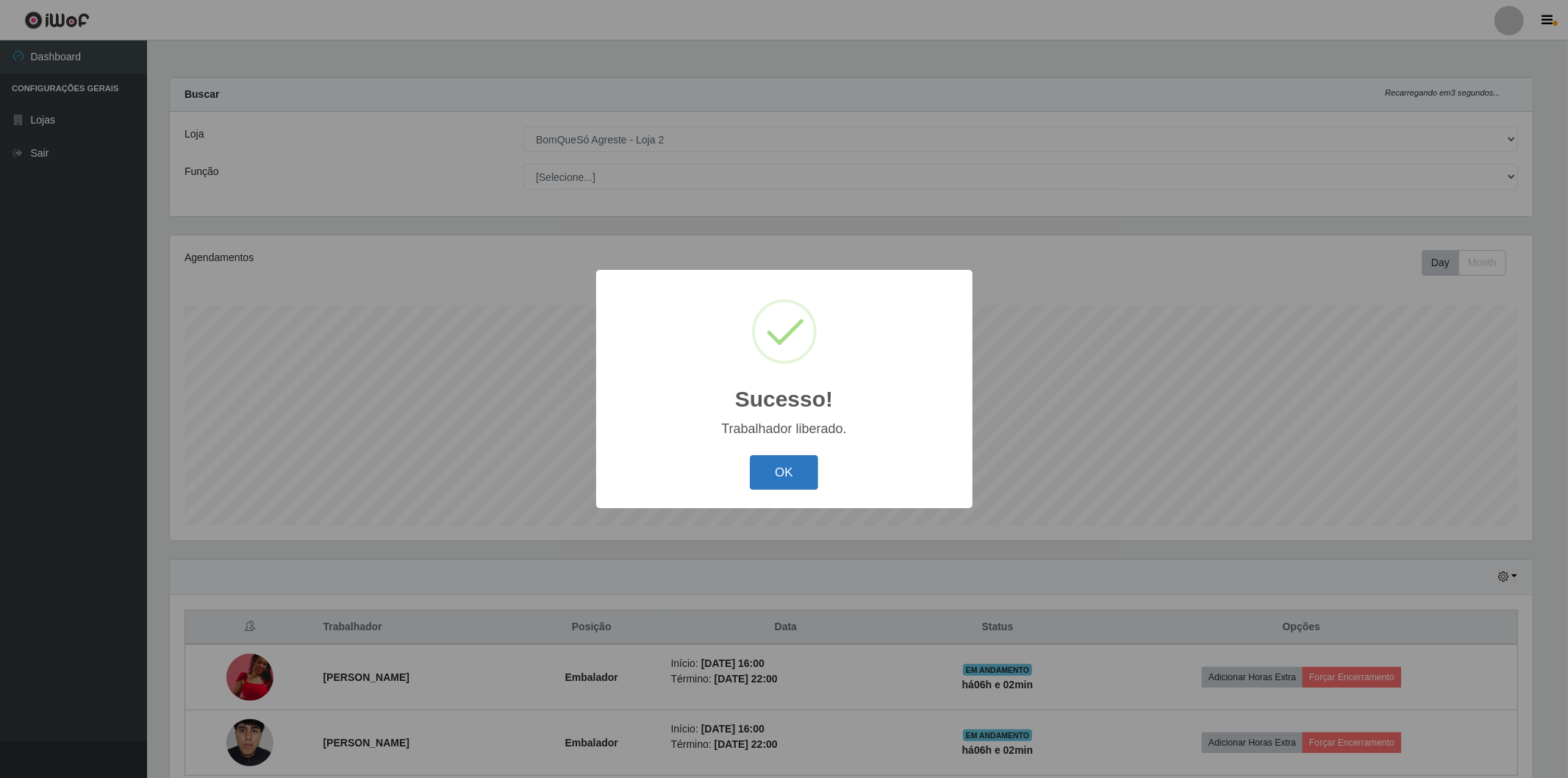
click at [784, 474] on button "OK" at bounding box center [784, 472] width 68 height 35
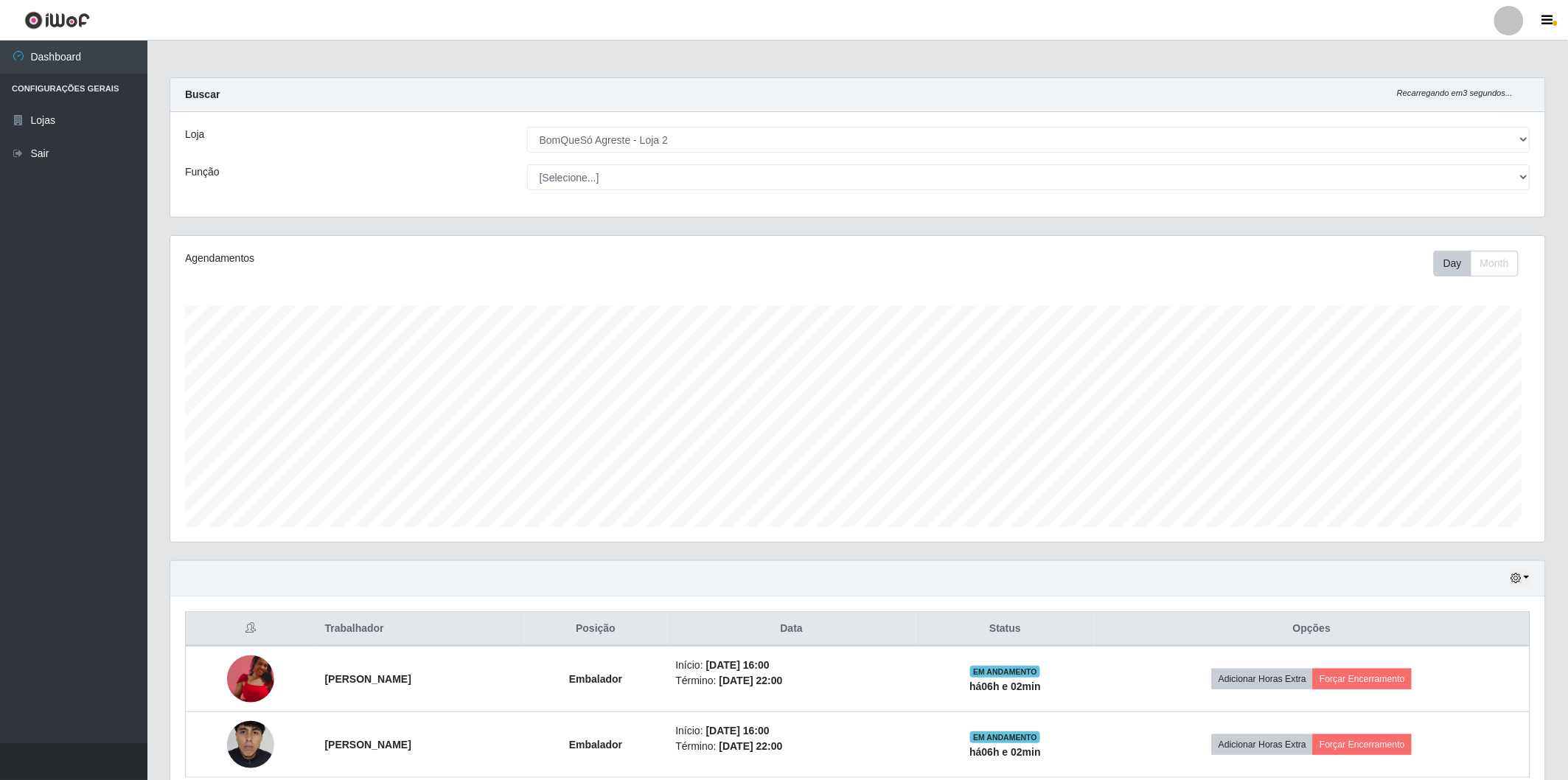
scroll to position [305, 1375]
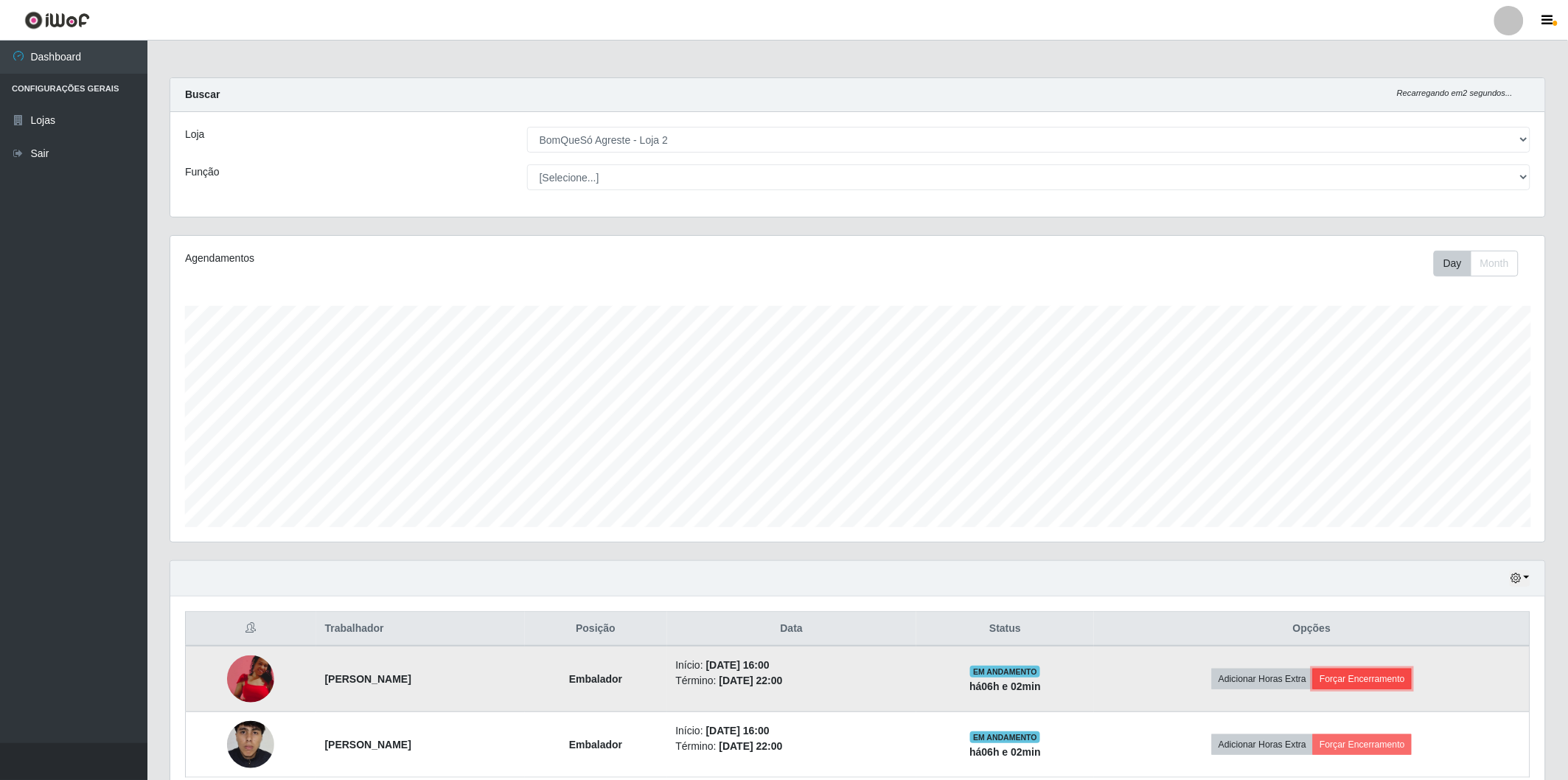
click at [1399, 681] on button "Forçar Encerramento" at bounding box center [1363, 679] width 99 height 20
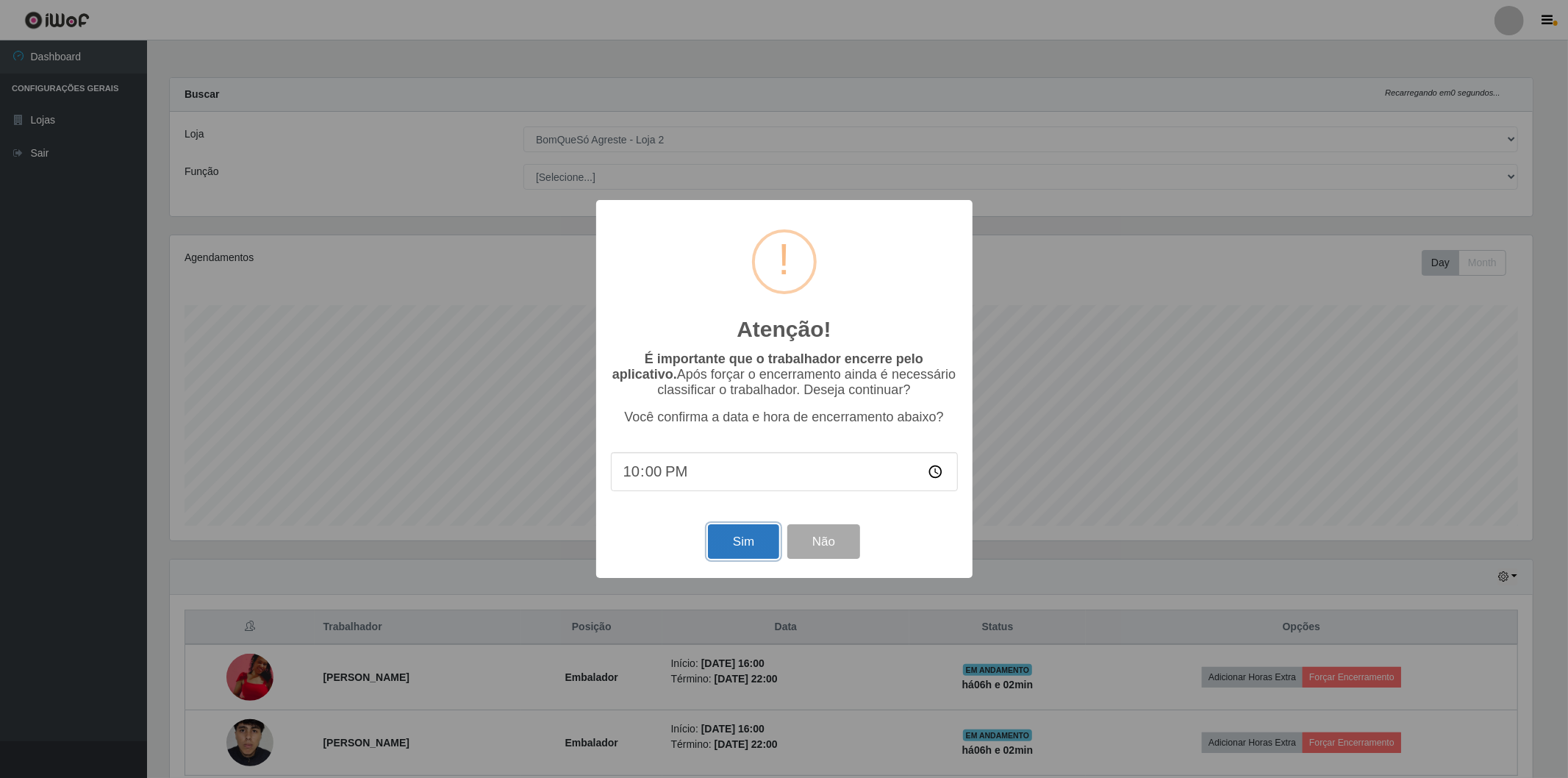
click at [735, 544] on button "Sim" at bounding box center [744, 542] width 71 height 35
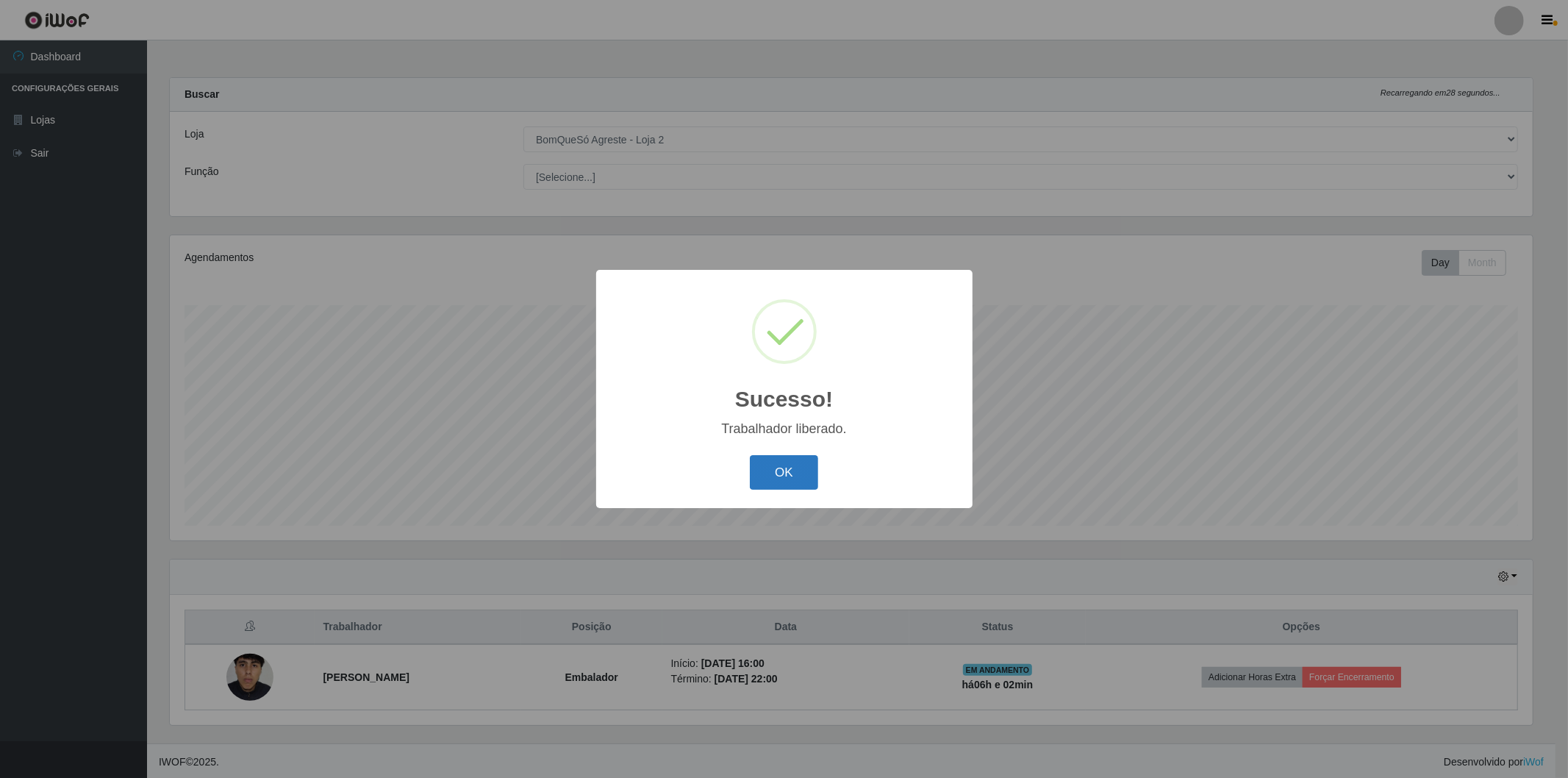
click at [782, 465] on button "OK" at bounding box center [784, 472] width 68 height 35
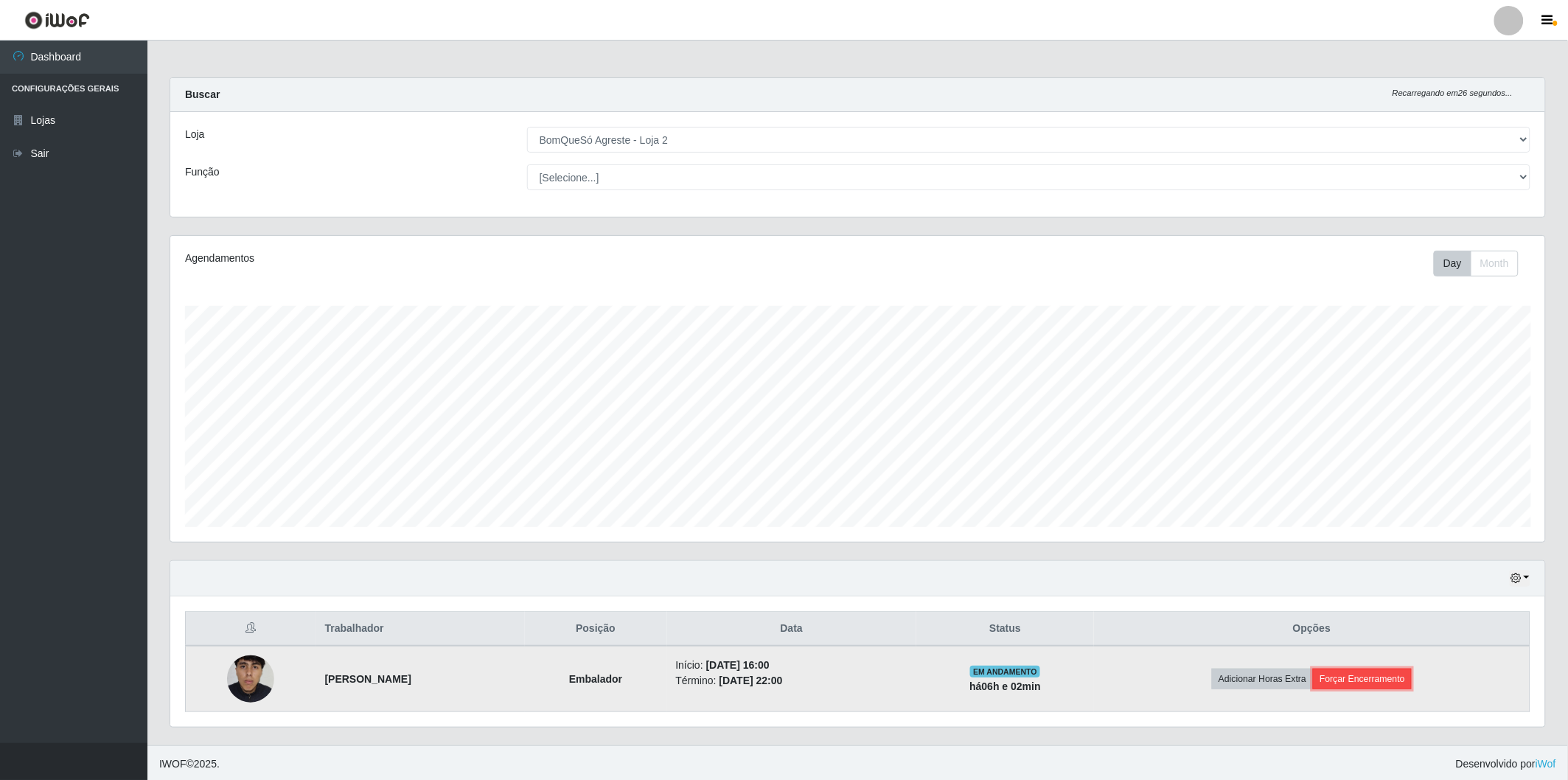
click at [1389, 676] on button "Forçar Encerramento" at bounding box center [1363, 679] width 99 height 20
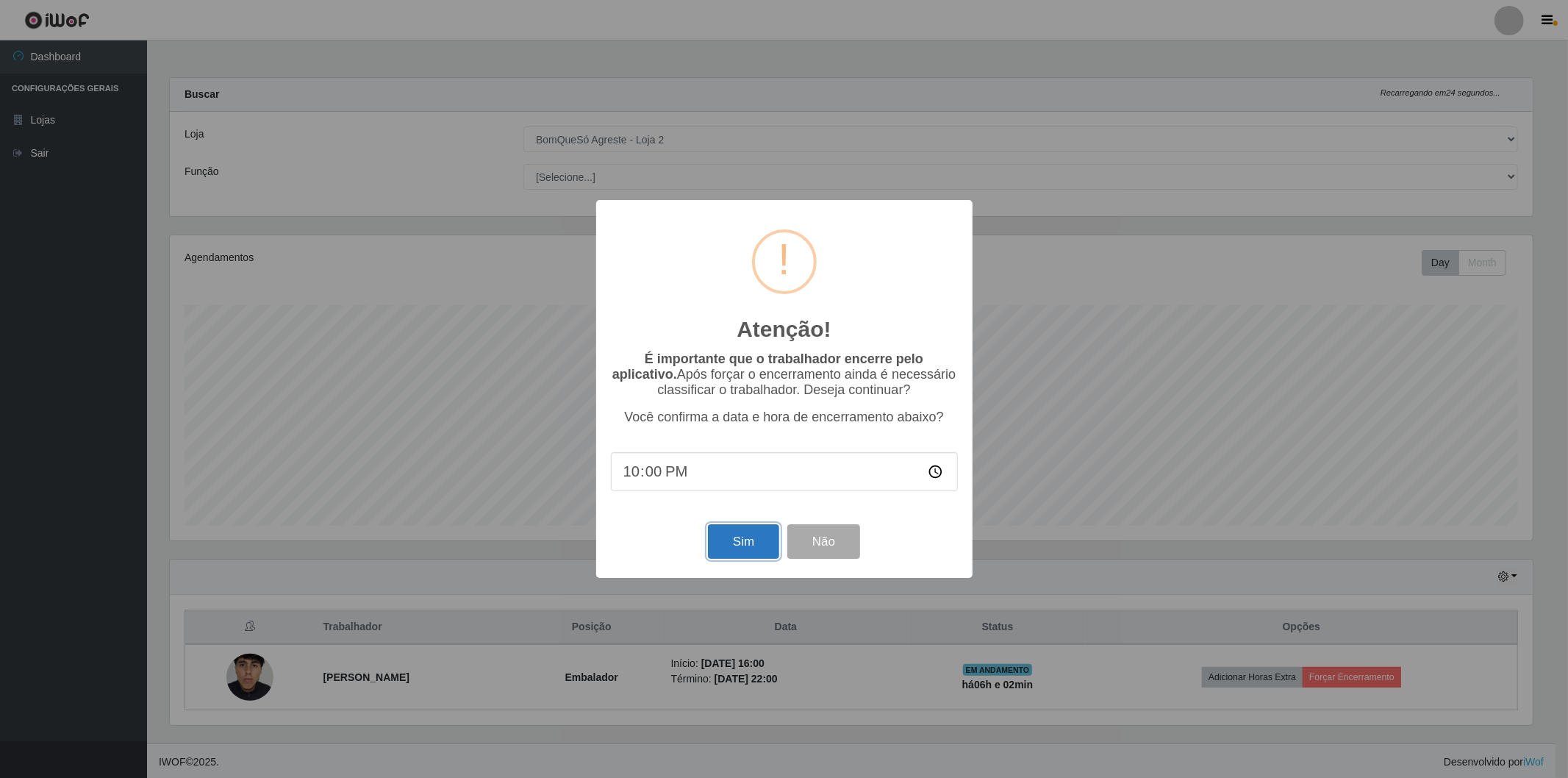
click at [754, 540] on button "Sim" at bounding box center [744, 542] width 71 height 35
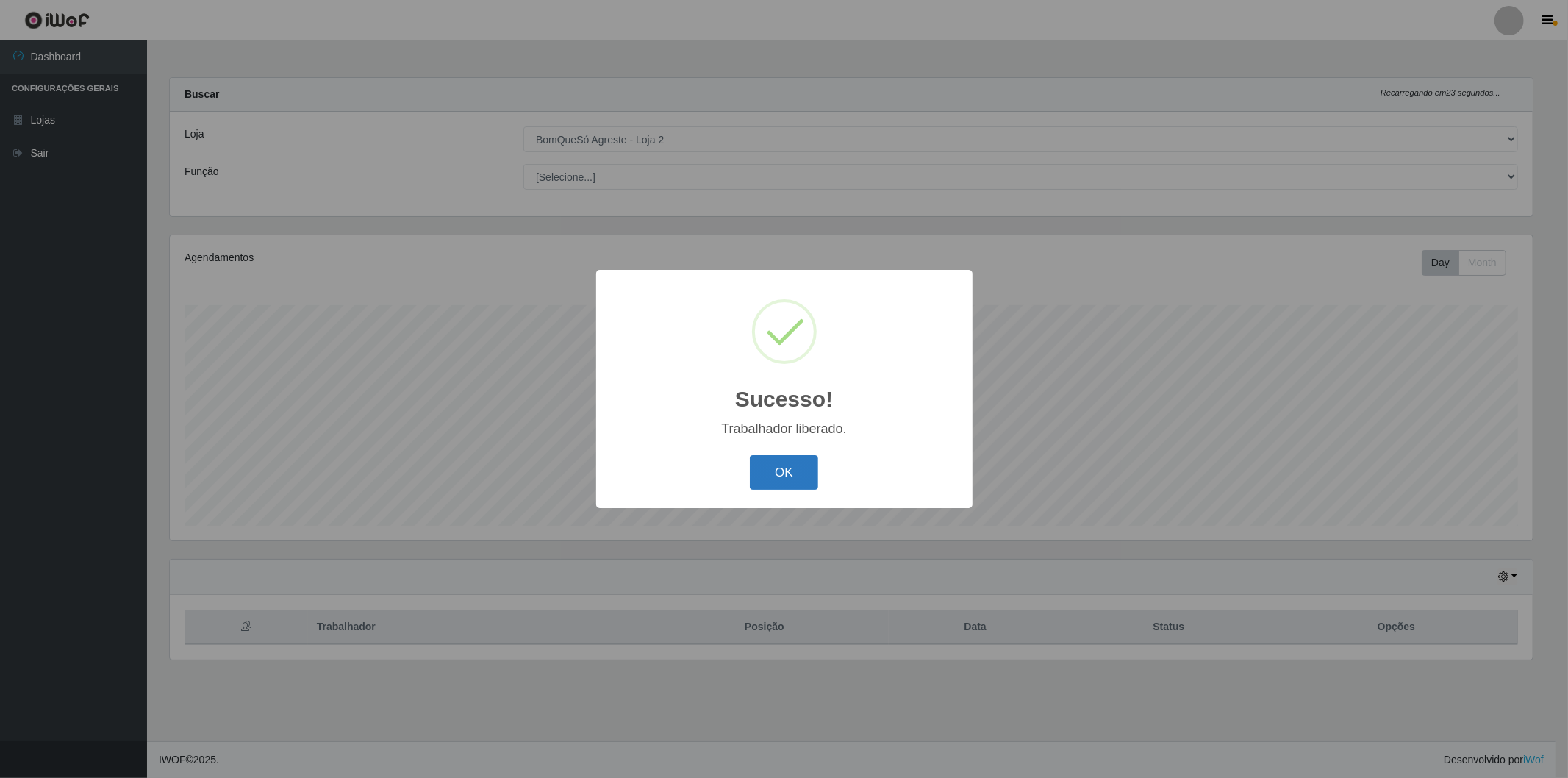
click at [811, 473] on button "OK" at bounding box center [784, 472] width 68 height 35
